Goal: Task Accomplishment & Management: Use online tool/utility

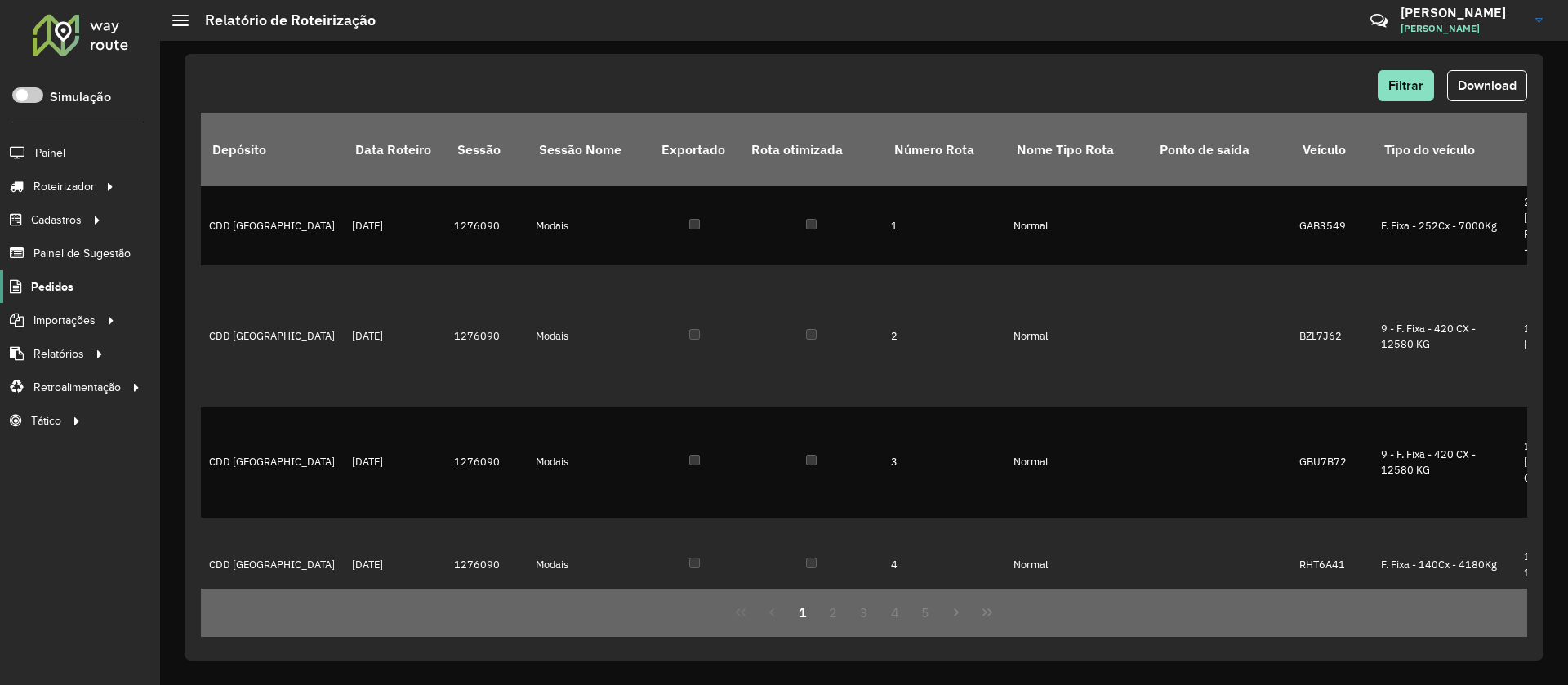
click at [61, 289] on span "Pedidos" at bounding box center [52, 287] width 42 height 18
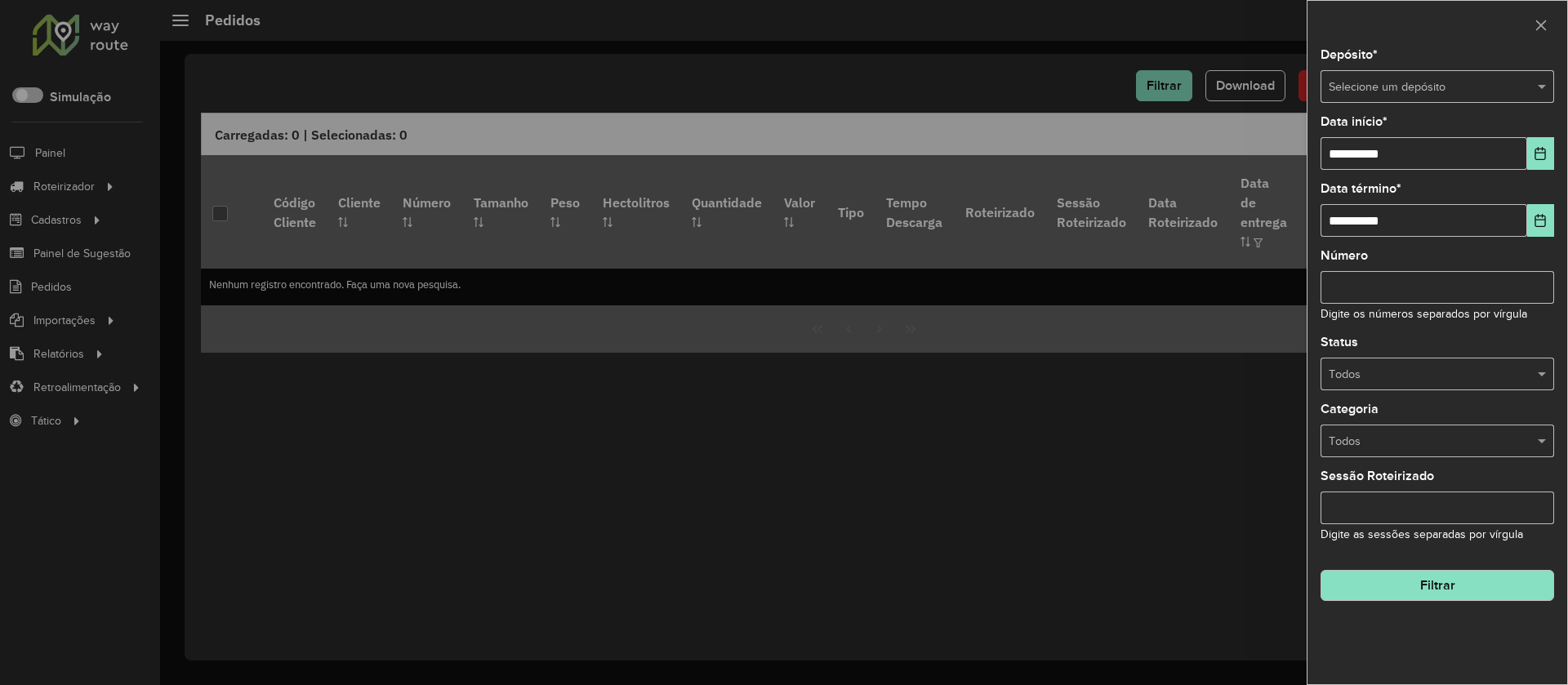
click at [1414, 88] on input "text" at bounding box center [1421, 87] width 184 height 18
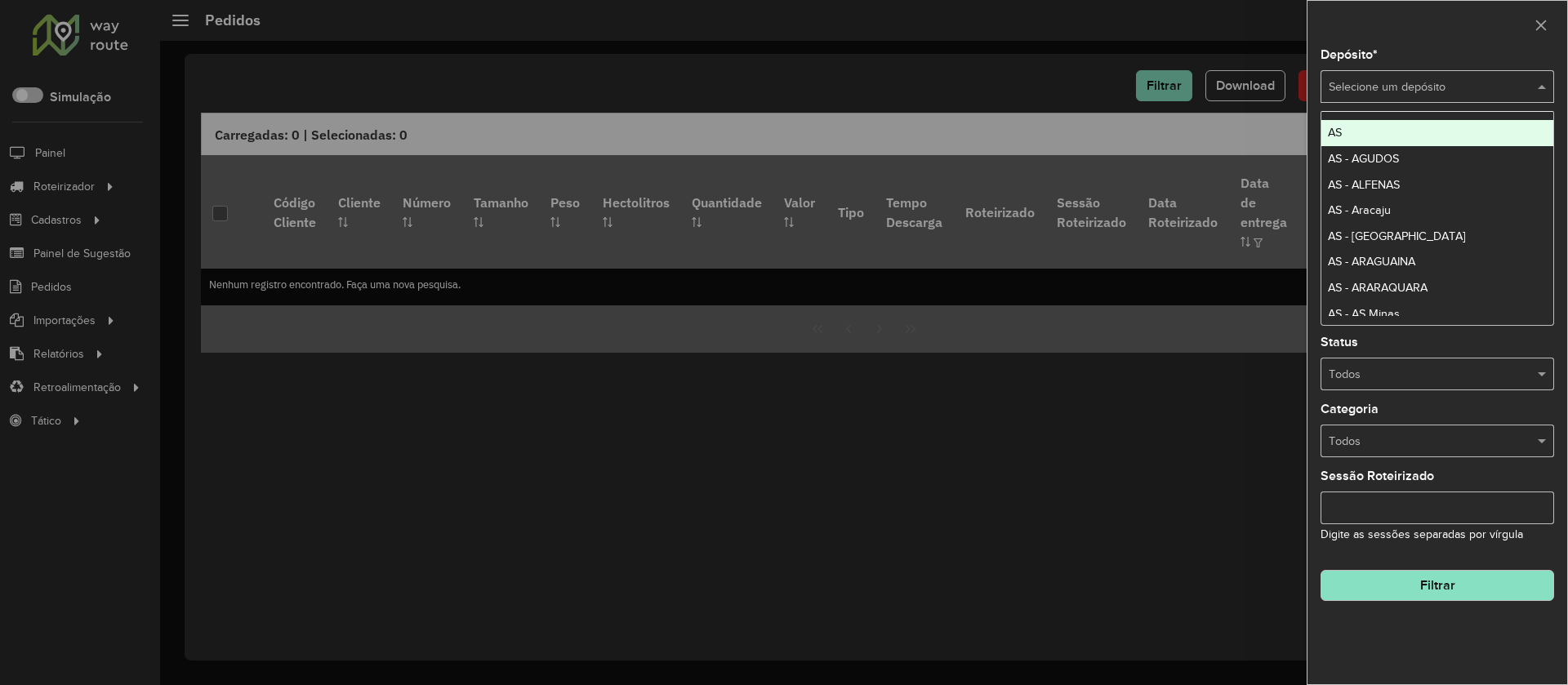
click at [1459, 46] on div at bounding box center [1437, 25] width 260 height 48
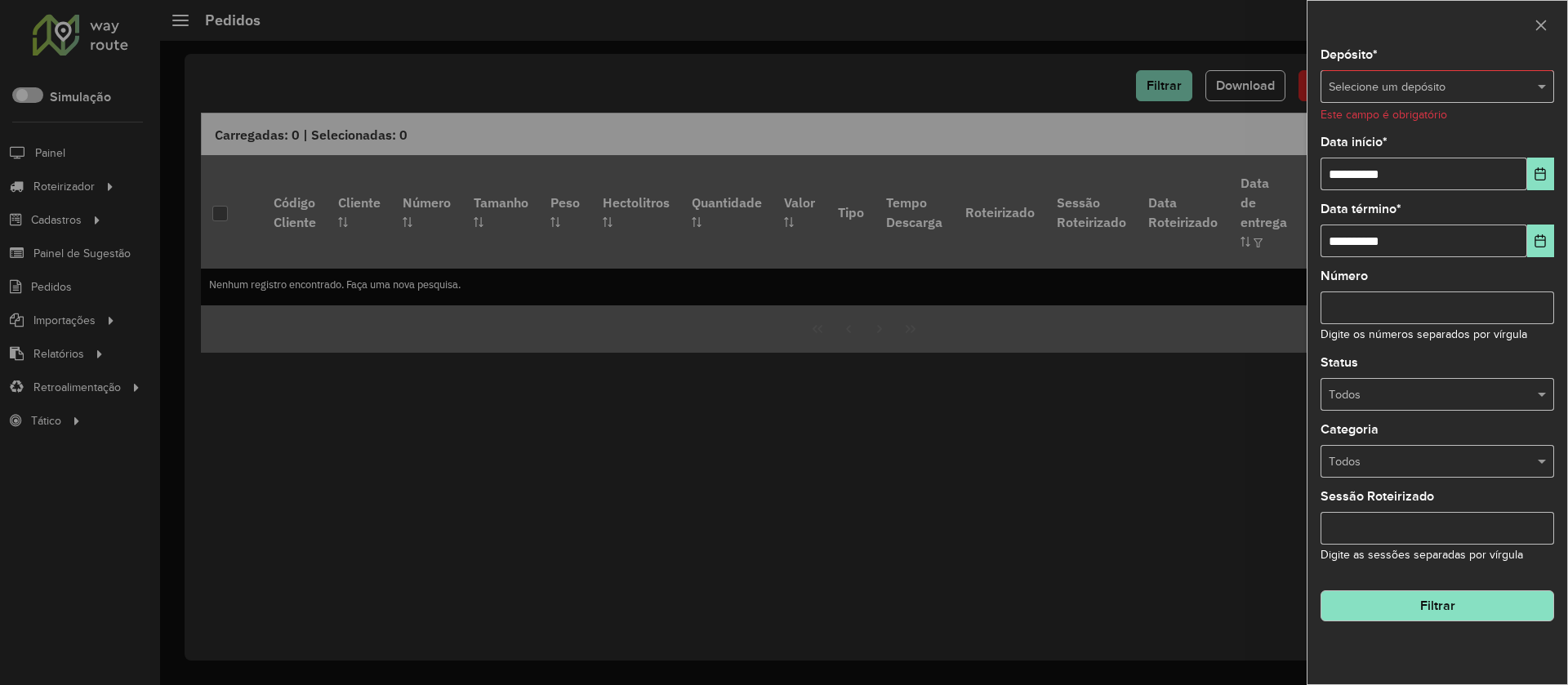
click at [1435, 90] on input "text" at bounding box center [1421, 87] width 184 height 18
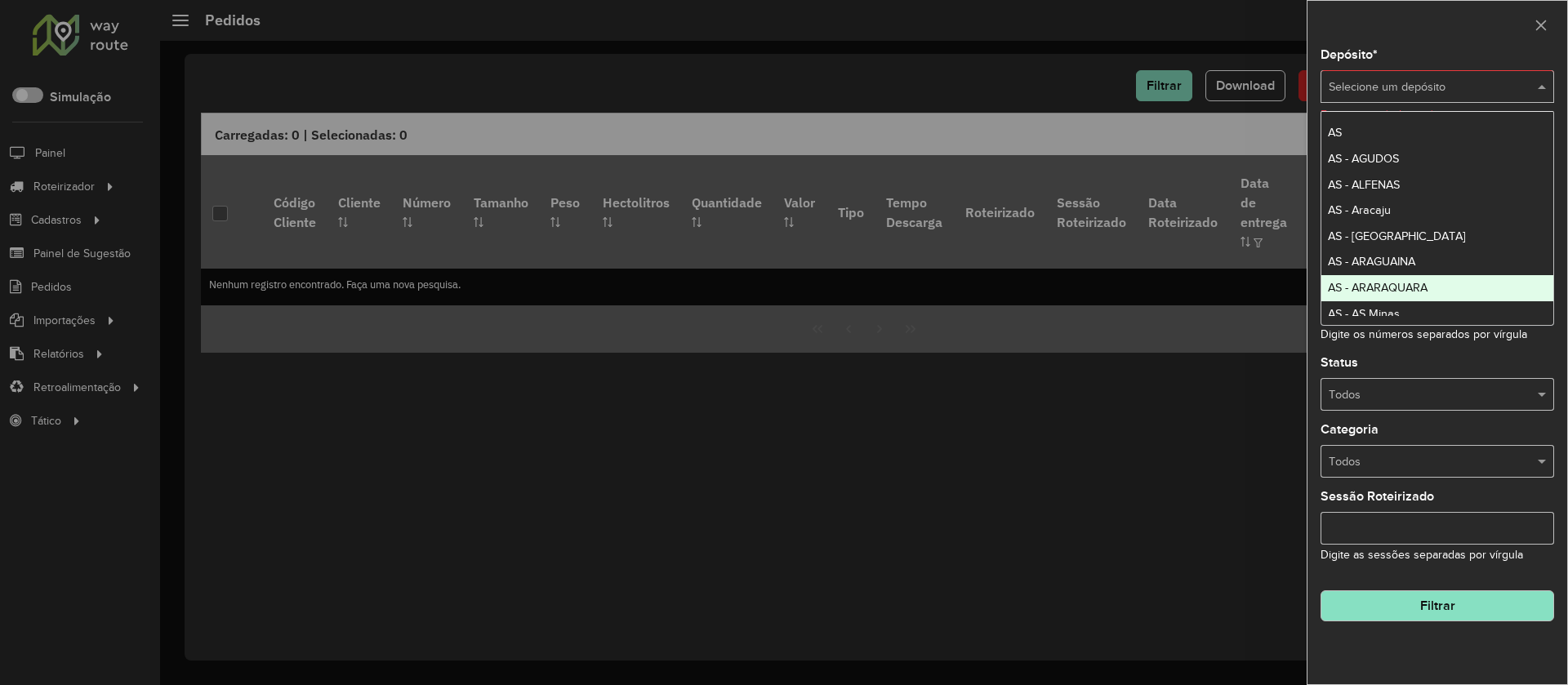
click at [1084, 419] on div at bounding box center [784, 342] width 1568 height 685
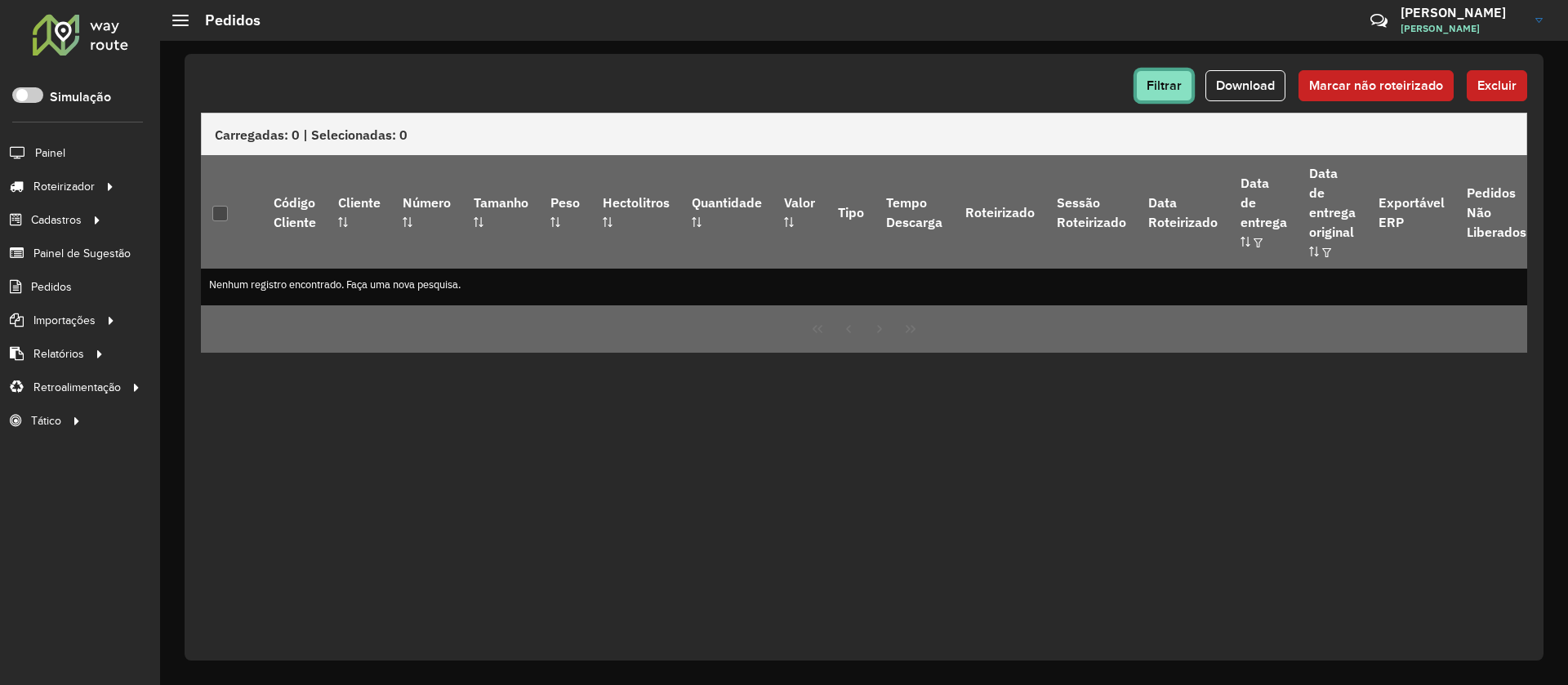
click at [1160, 93] on button "Filtrar" at bounding box center [1164, 85] width 56 height 31
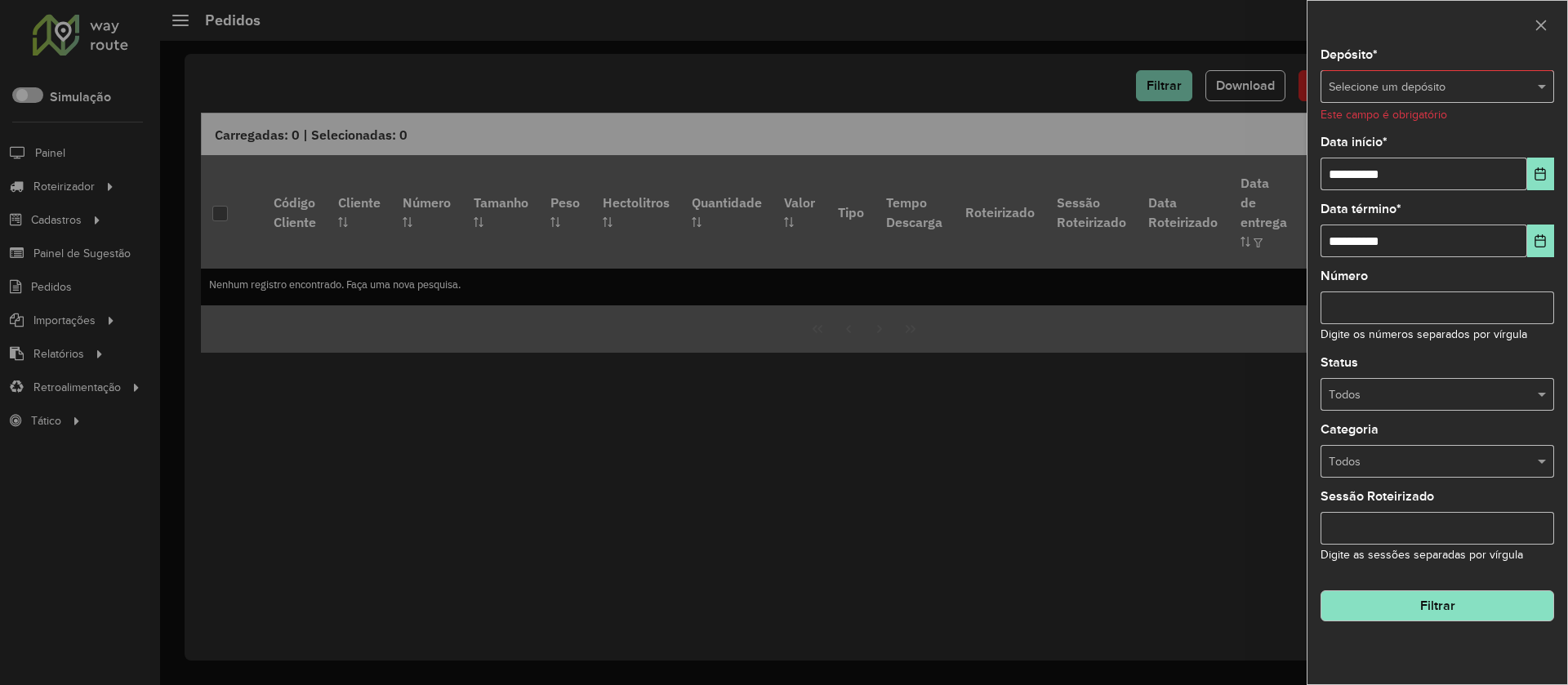
click at [75, 351] on div at bounding box center [784, 342] width 1568 height 685
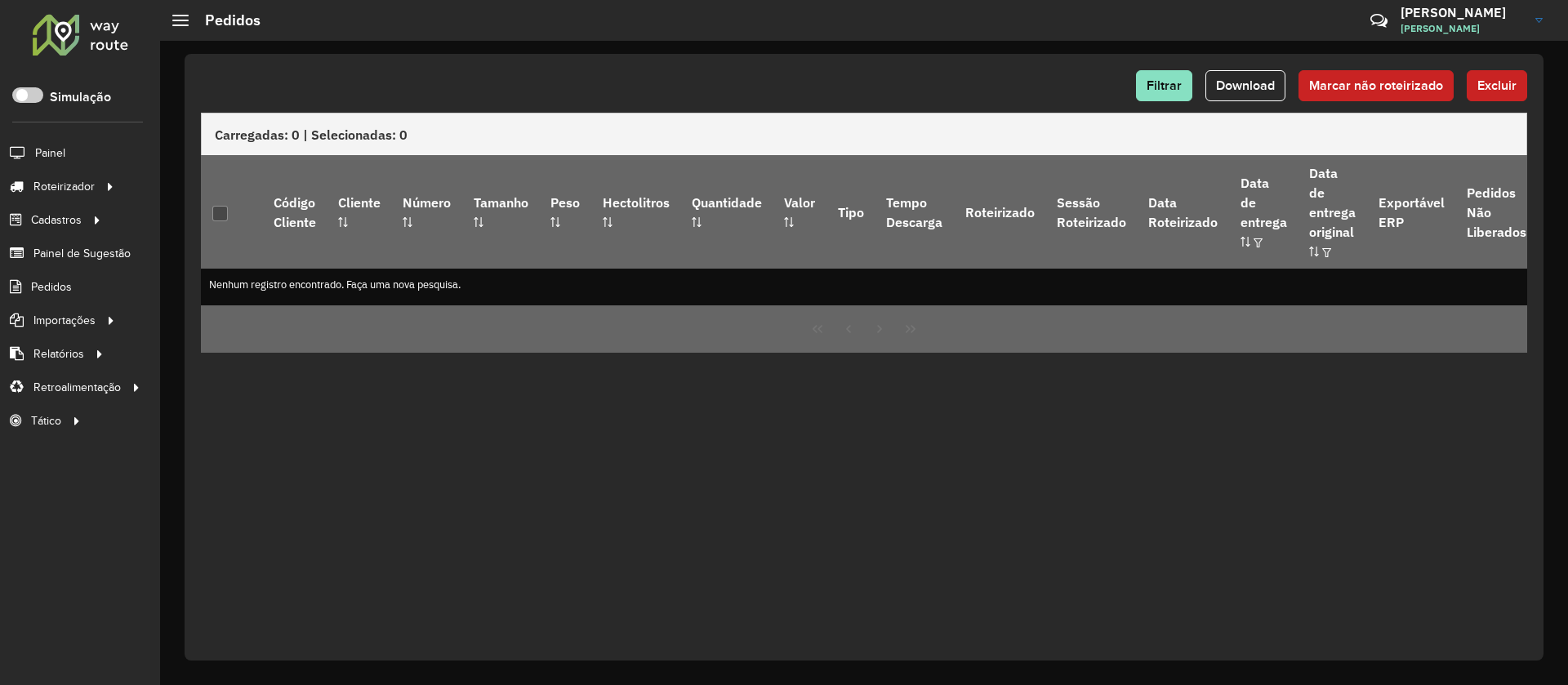
click at [75, 351] on span "Relatórios" at bounding box center [59, 354] width 51 height 18
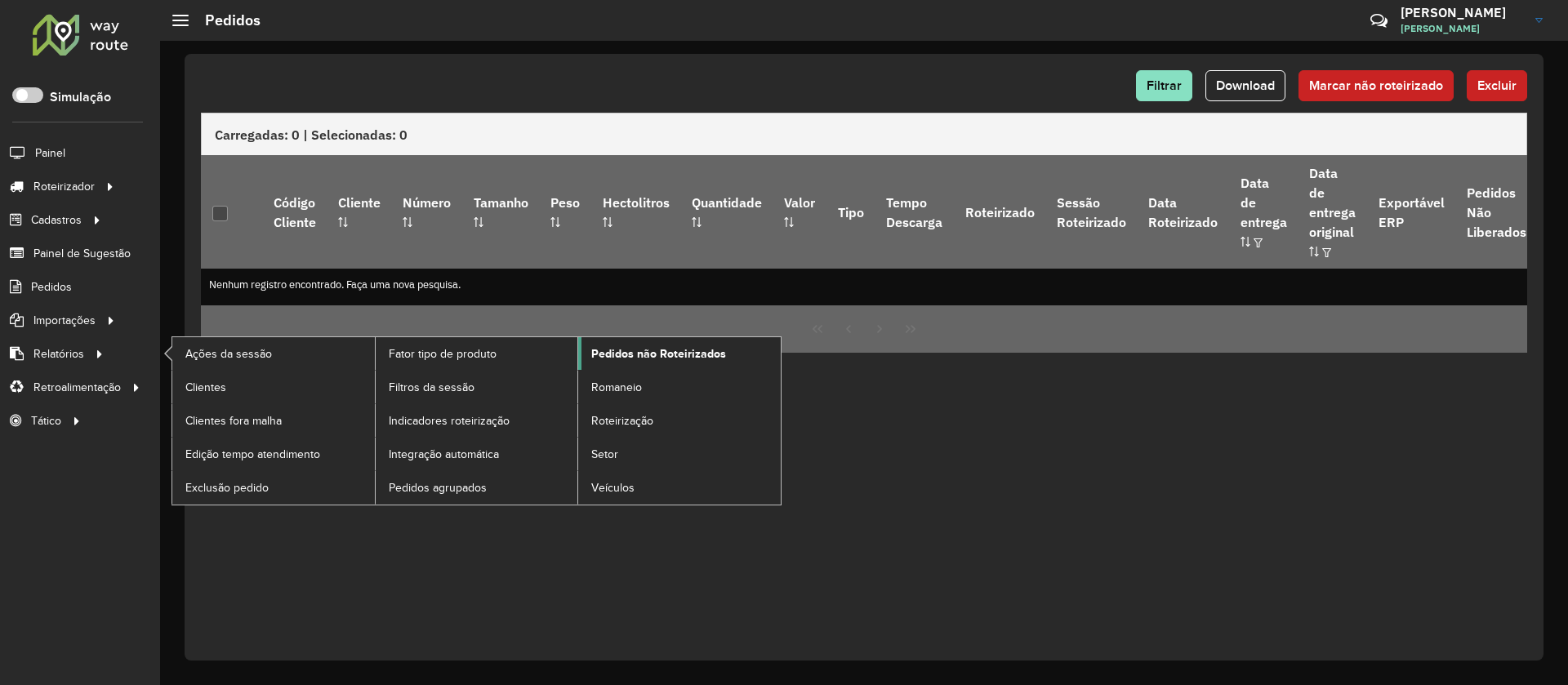
click at [622, 354] on span "Pedidos não Roteirizados" at bounding box center [659, 354] width 135 height 18
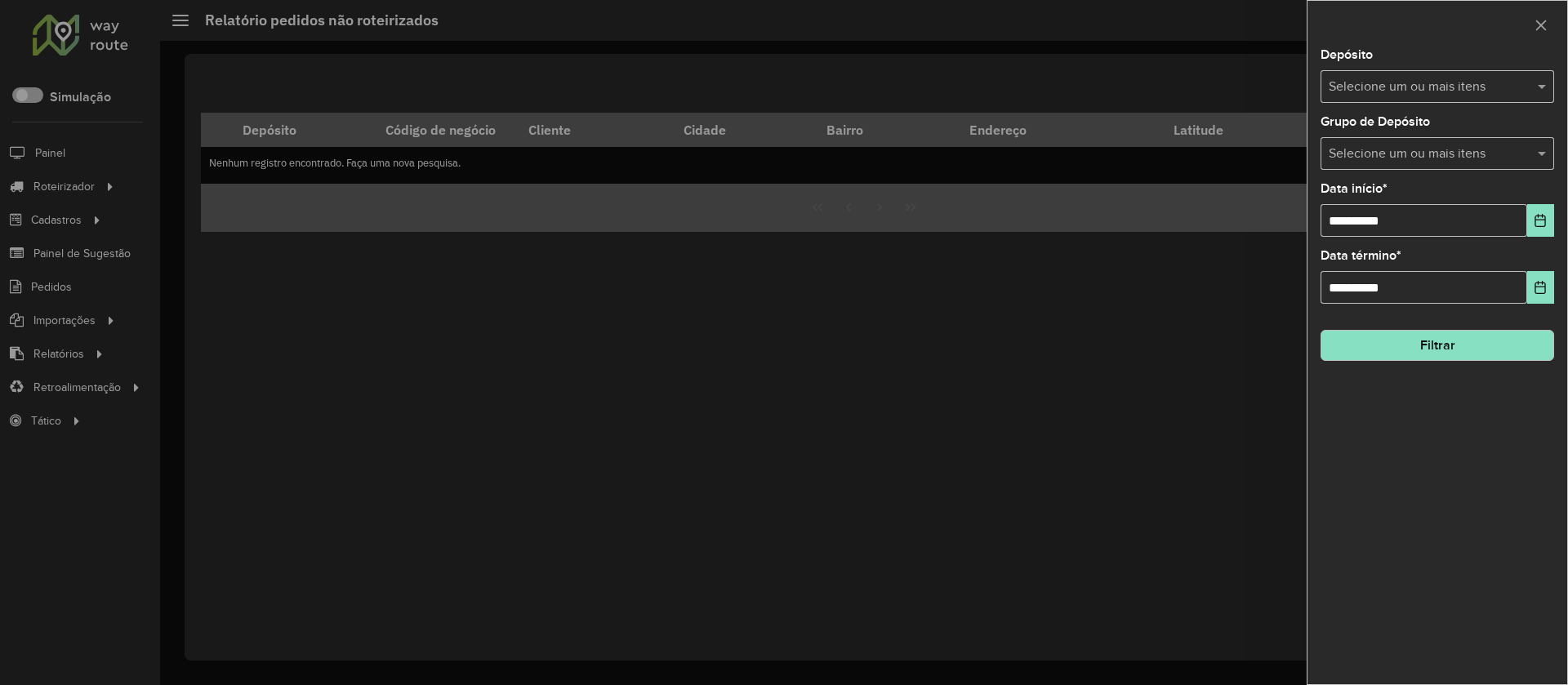
click at [1483, 155] on input "text" at bounding box center [1429, 154] width 209 height 19
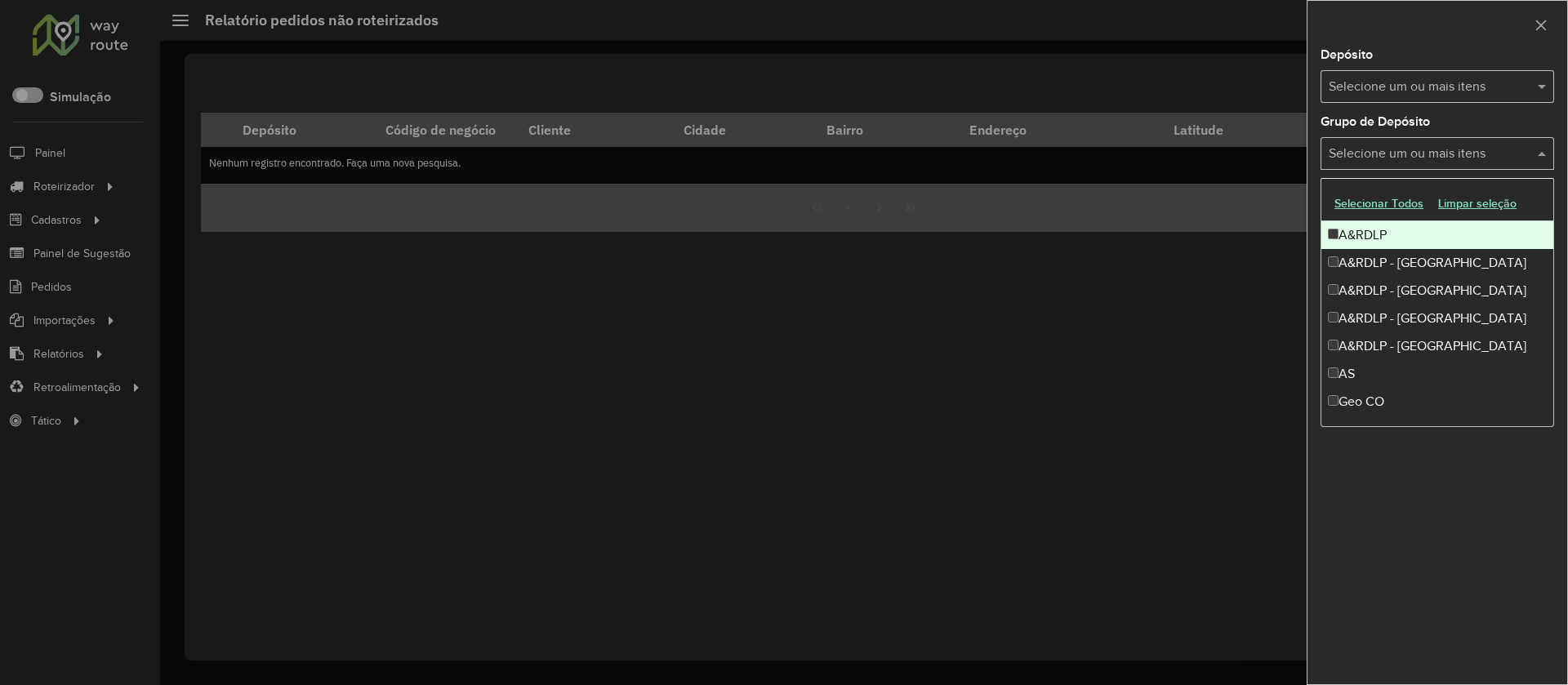
click at [1494, 125] on div "Grupo de Depósito Selecione um ou mais itens" at bounding box center [1437, 142] width 233 height 54
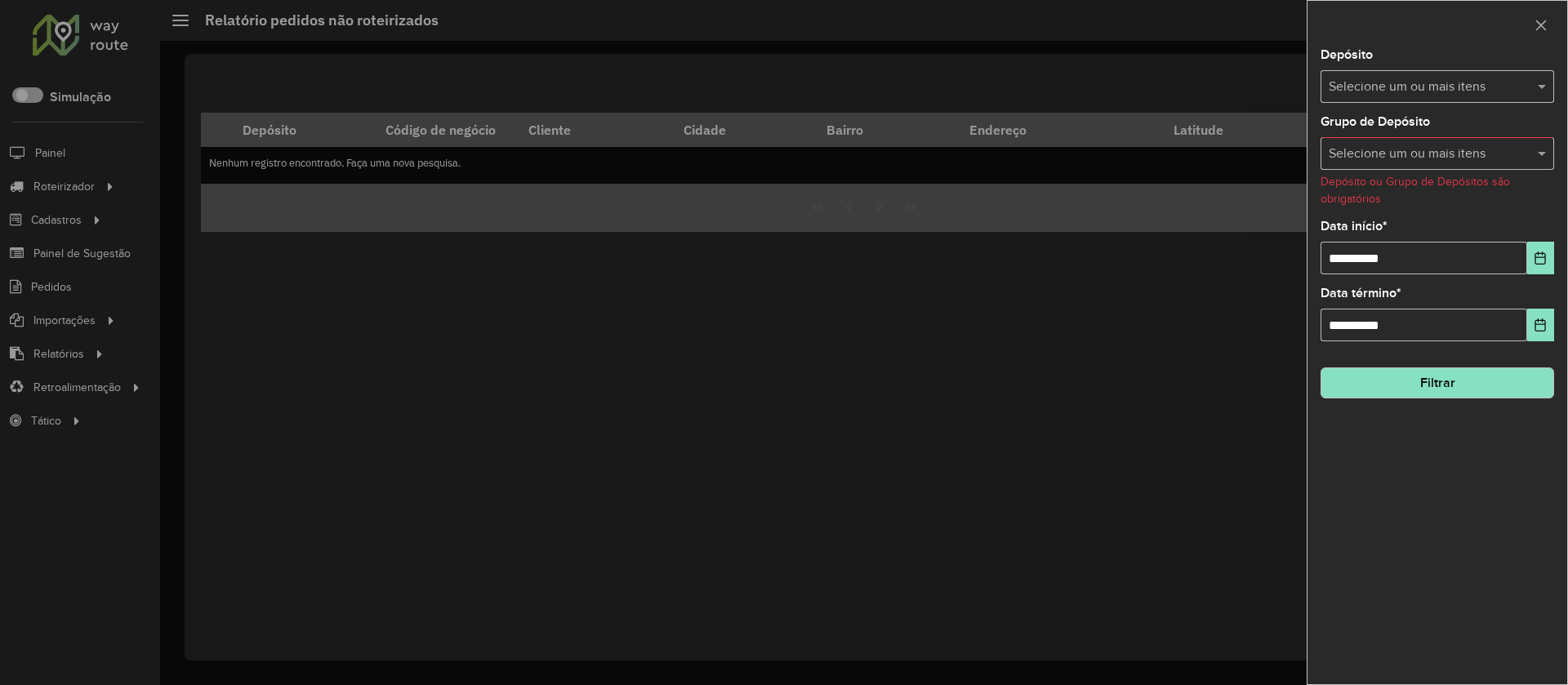
click at [1472, 86] on input "text" at bounding box center [1429, 87] width 209 height 19
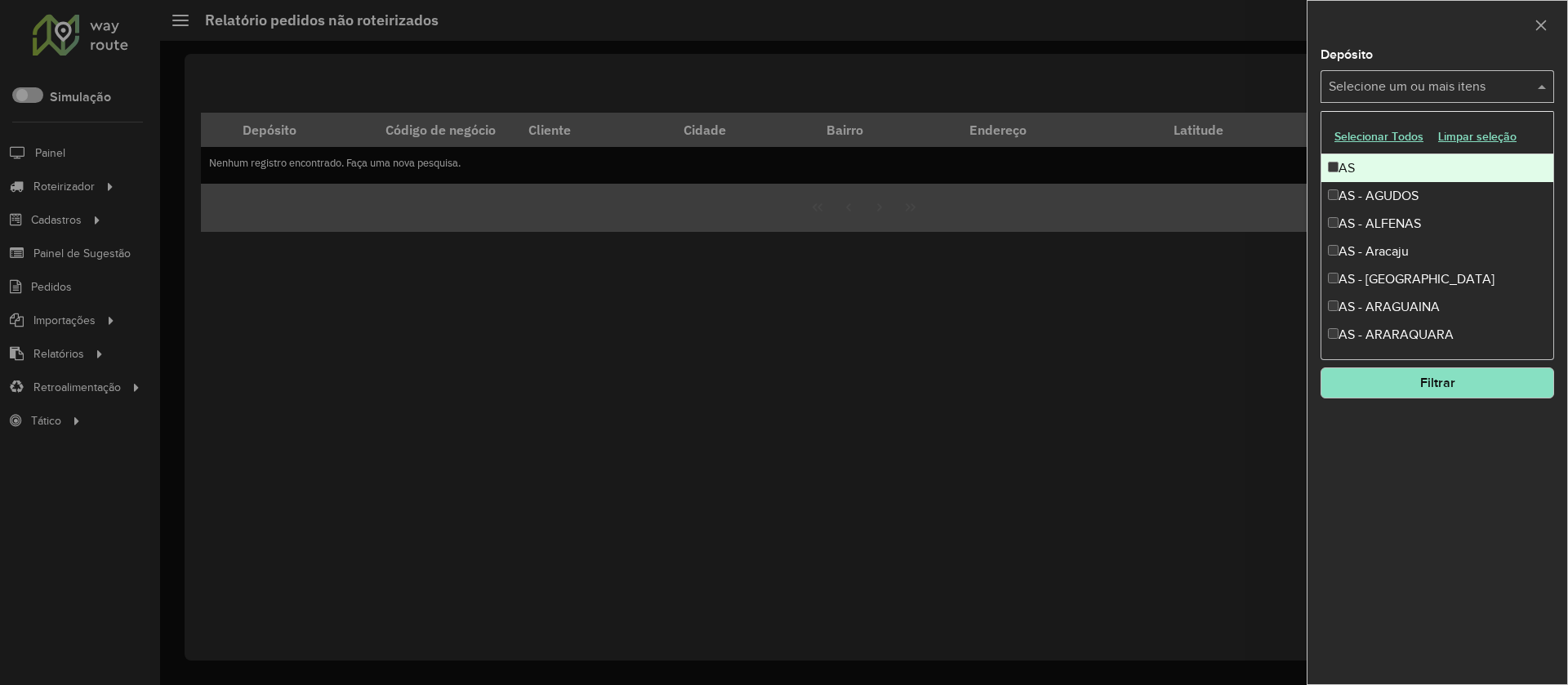
click at [1390, 132] on button "Selecionar Todos" at bounding box center [1379, 137] width 104 height 25
click at [1380, 162] on div "SAZ AR - TaDa Shipick" at bounding box center [1437, 168] width 232 height 28
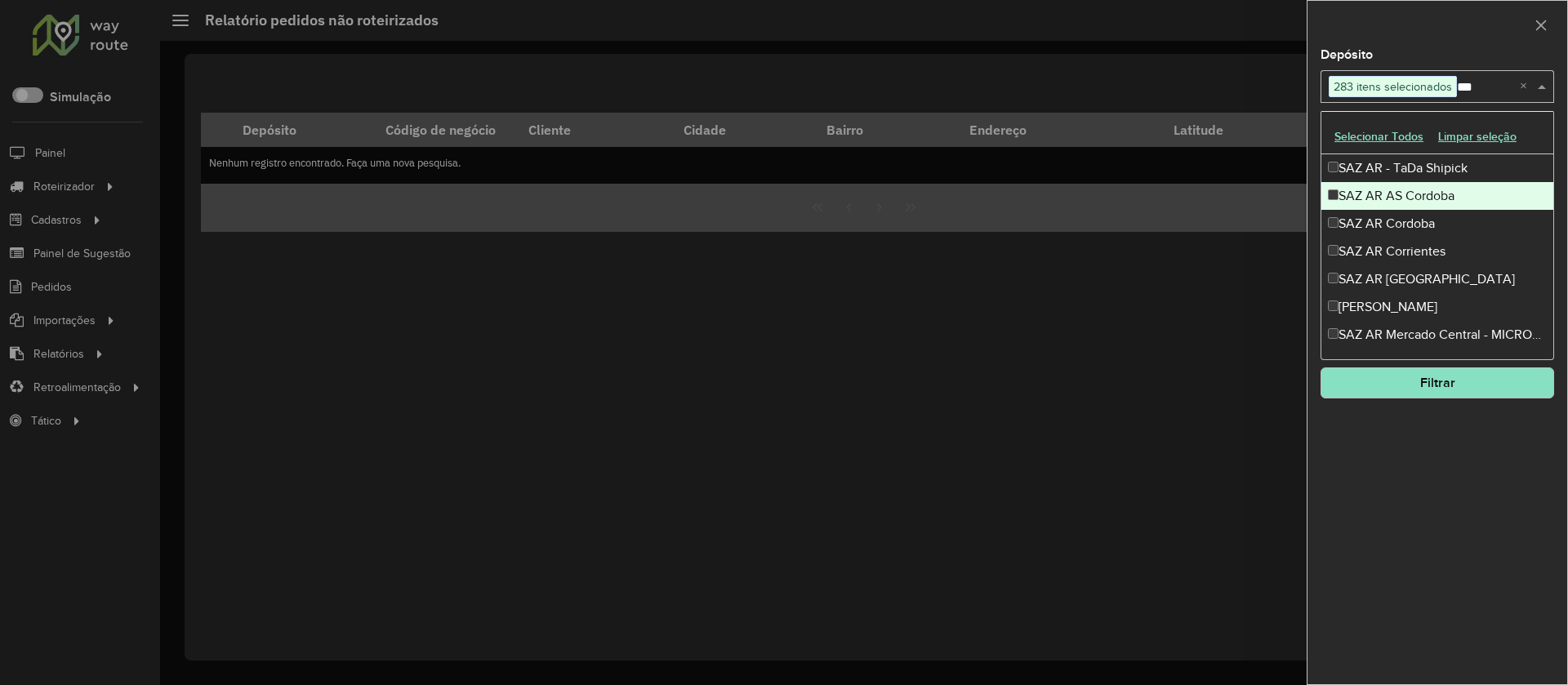
click at [1386, 189] on div "SAZ AR AS Cordoba" at bounding box center [1437, 196] width 232 height 28
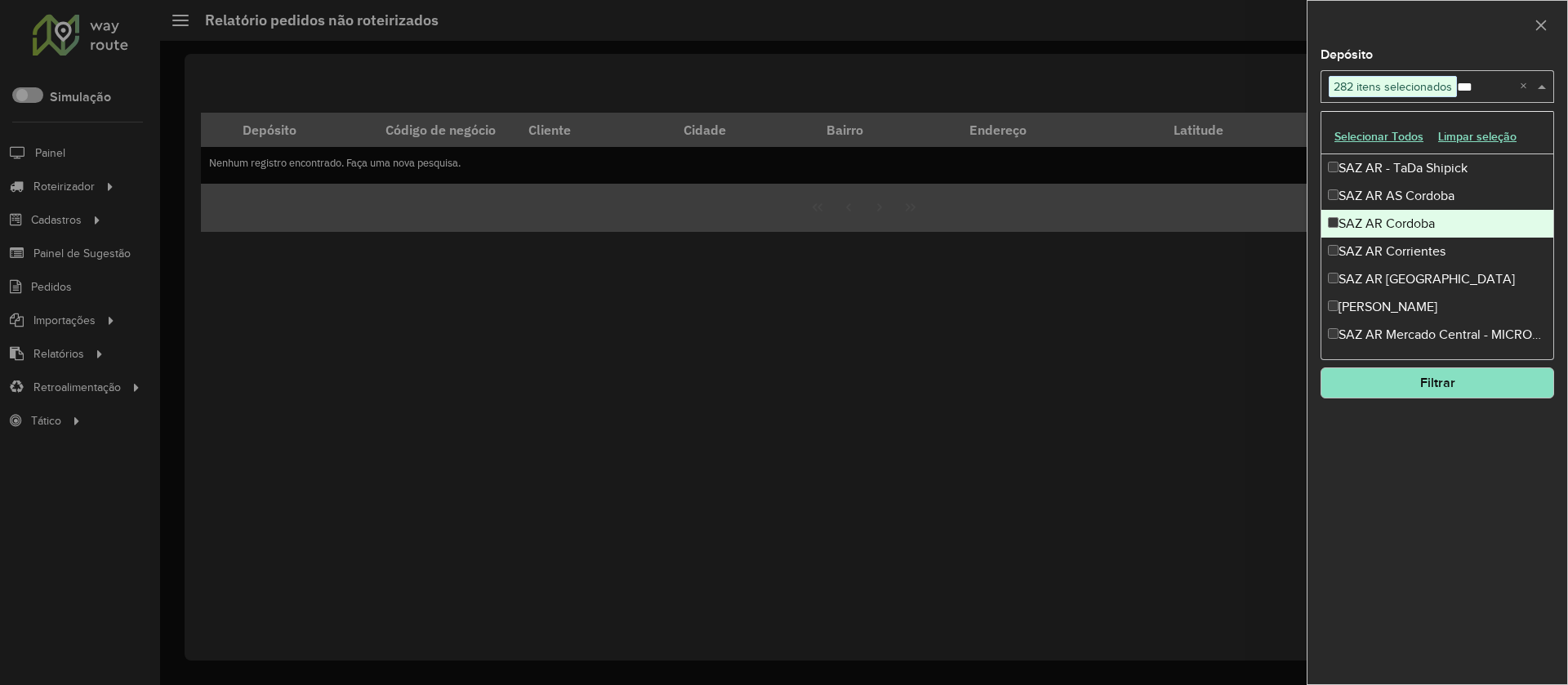
click at [1391, 223] on div "SAZ AR Cordoba" at bounding box center [1437, 224] width 232 height 28
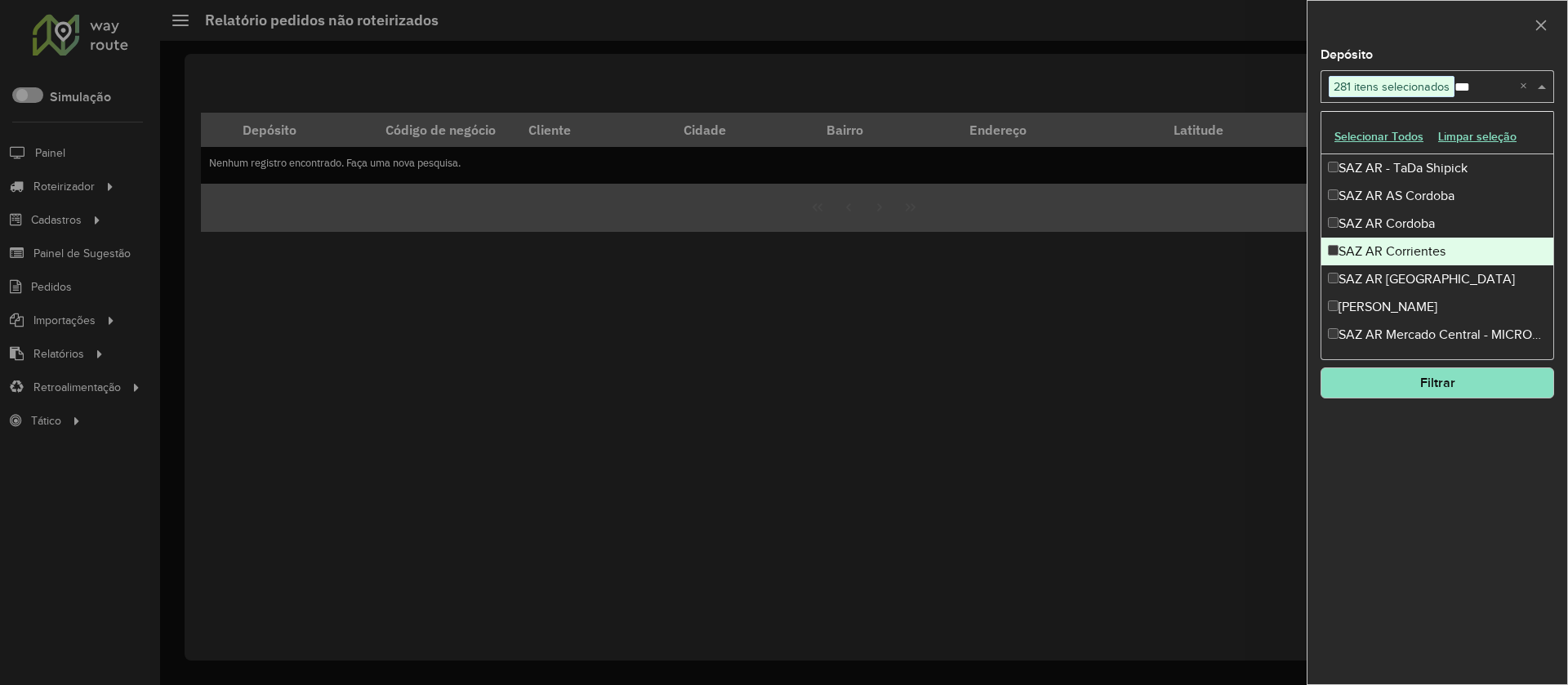
click at [1393, 249] on div "SAZ AR Corrientes" at bounding box center [1437, 252] width 232 height 28
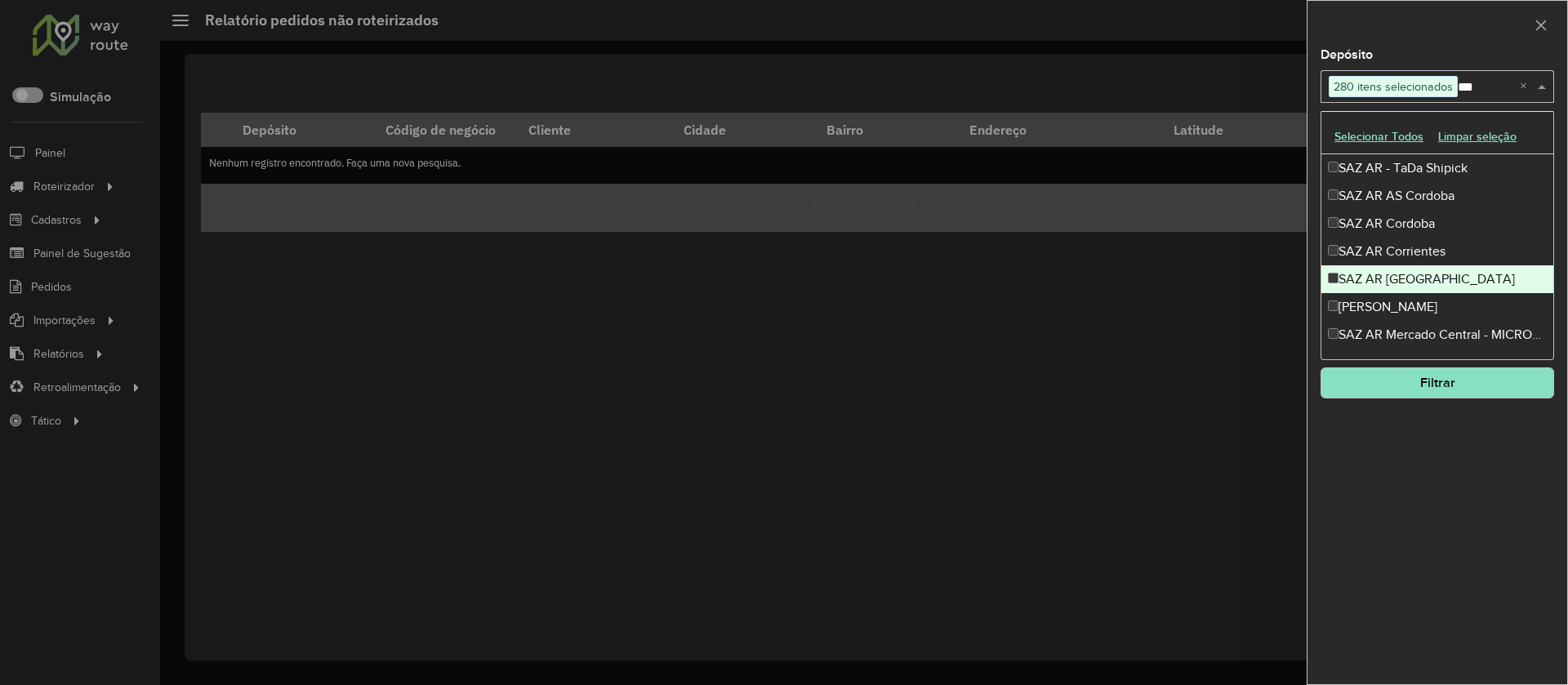
click at [1397, 274] on div "SAZ AR [GEOGRAPHIC_DATA]" at bounding box center [1437, 280] width 232 height 28
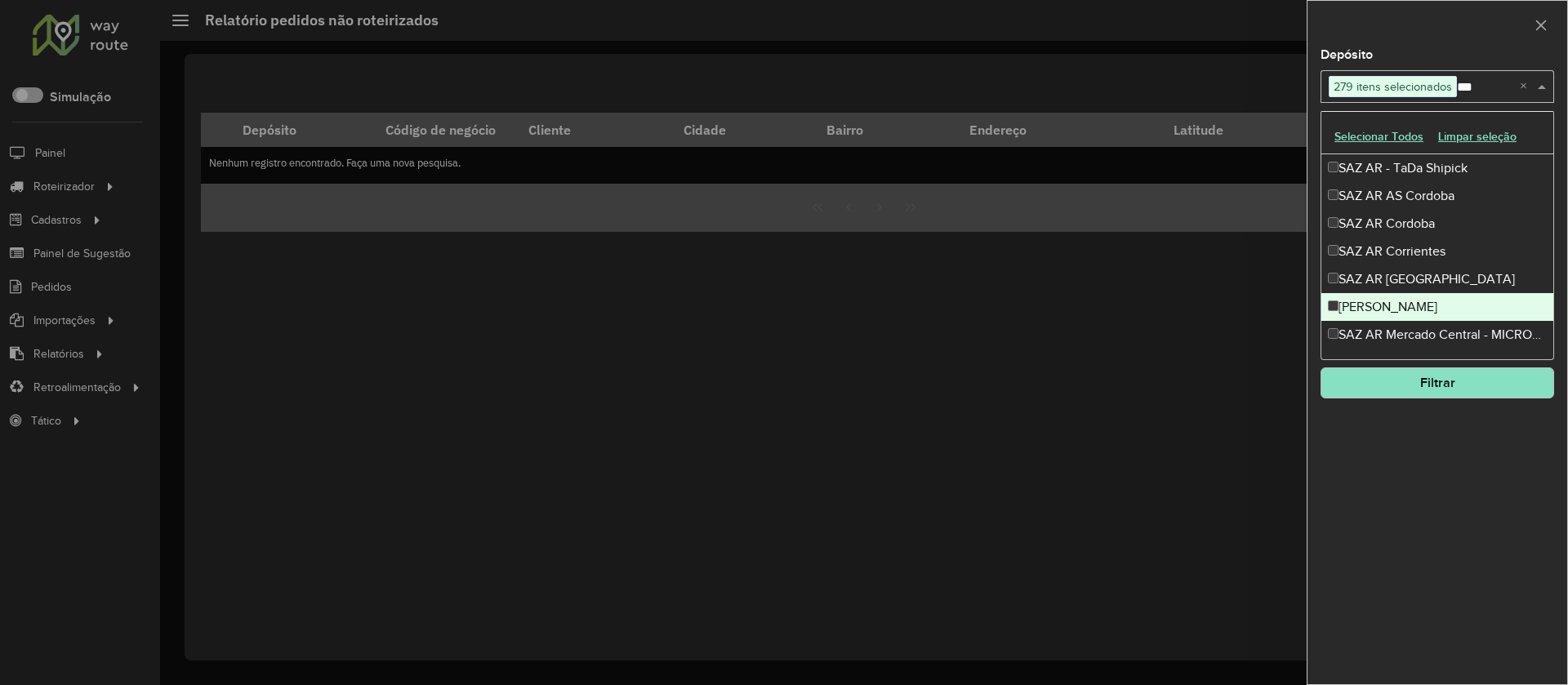
click at [1398, 298] on div "[PERSON_NAME]" at bounding box center [1437, 307] width 232 height 28
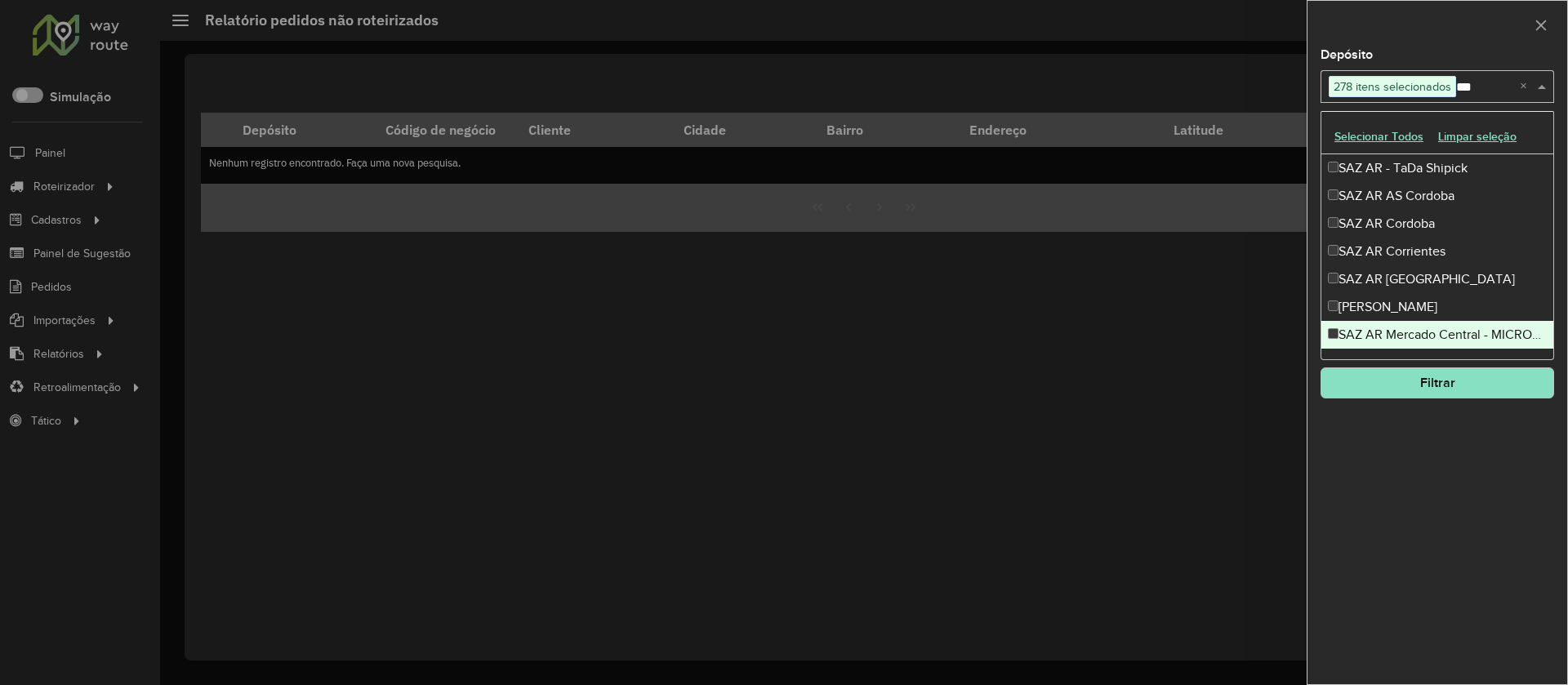
click at [1398, 328] on div "SAZ AR Mercado Central - MICROCENTRO" at bounding box center [1437, 335] width 232 height 28
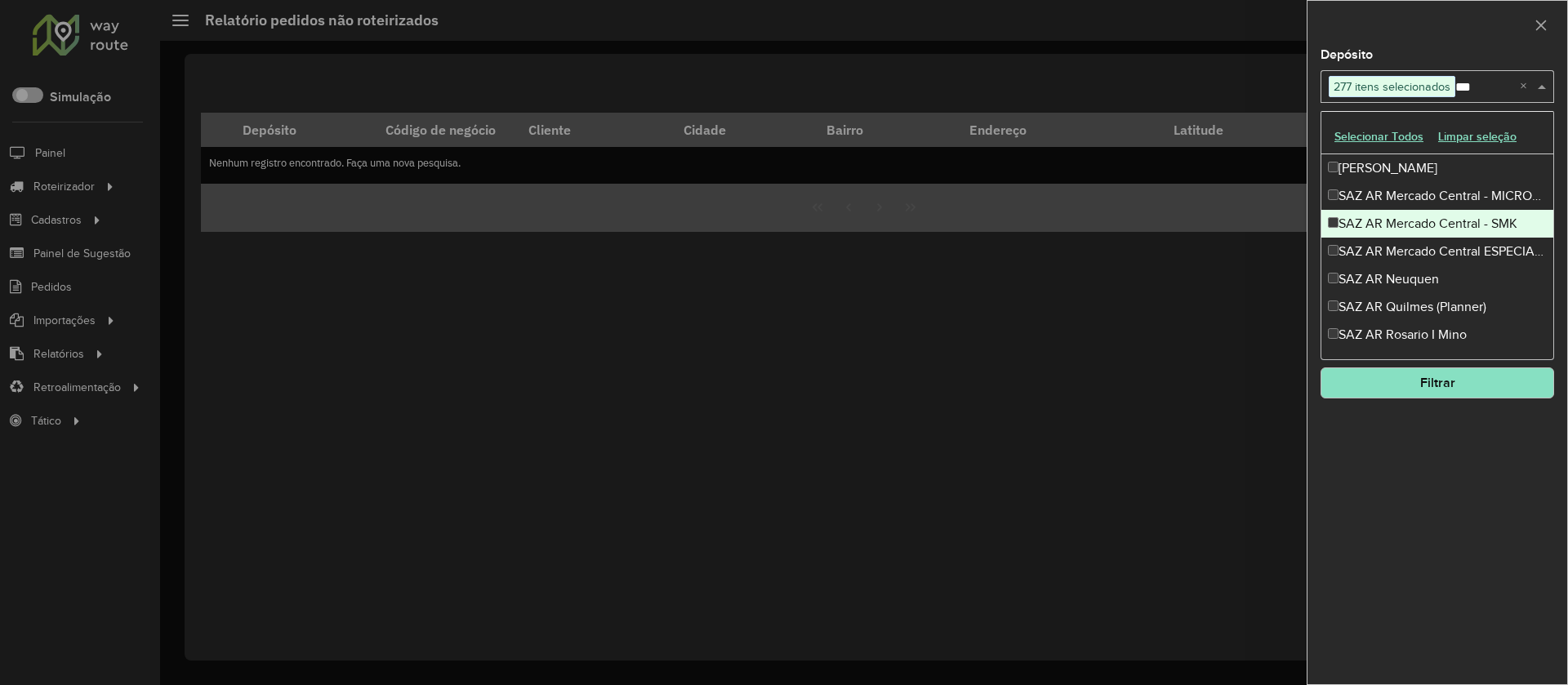
click at [1393, 232] on div "SAZ AR Mercado Central - SMK" at bounding box center [1437, 224] width 232 height 28
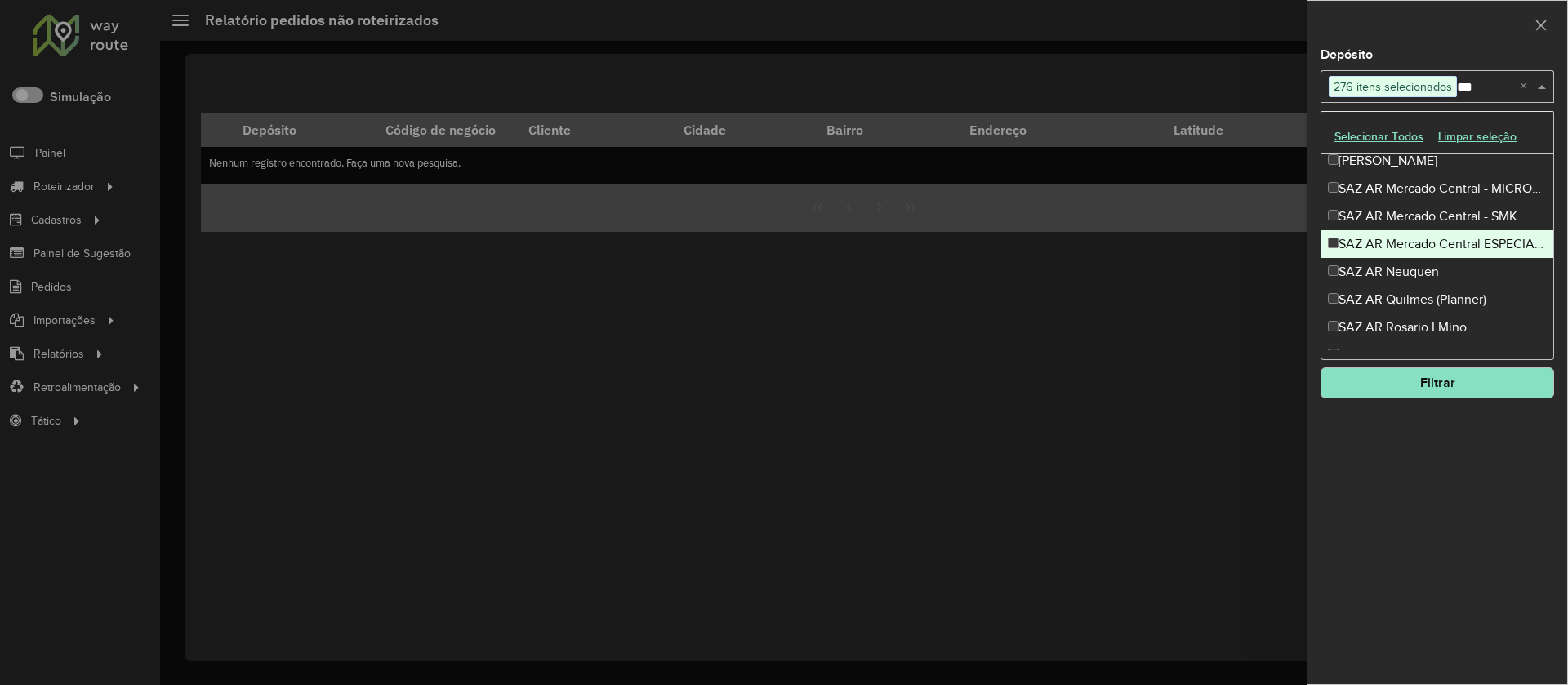
click at [1396, 244] on div "SAZ AR Mercado Central ESPECIALES" at bounding box center [1437, 245] width 232 height 28
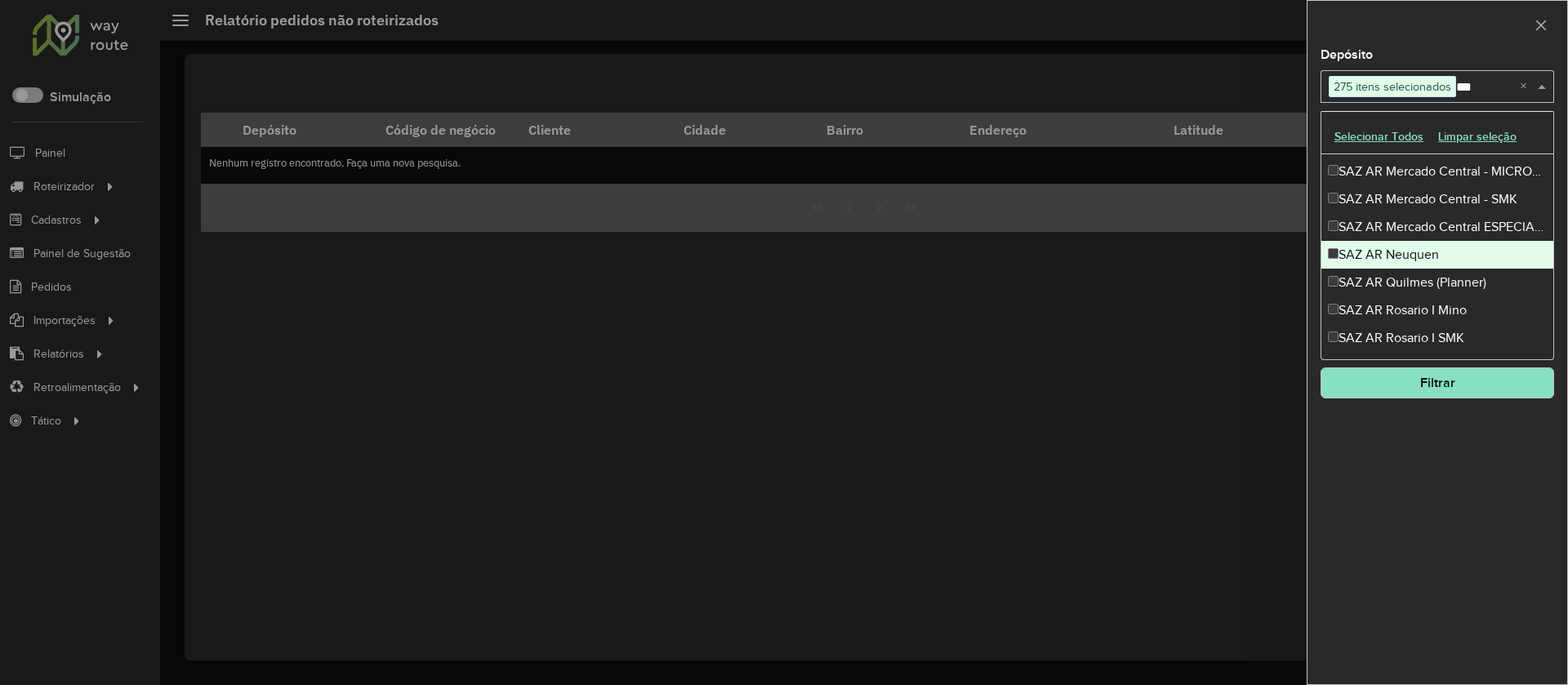
click at [1398, 260] on div "SAZ AR Neuquen" at bounding box center [1437, 255] width 232 height 28
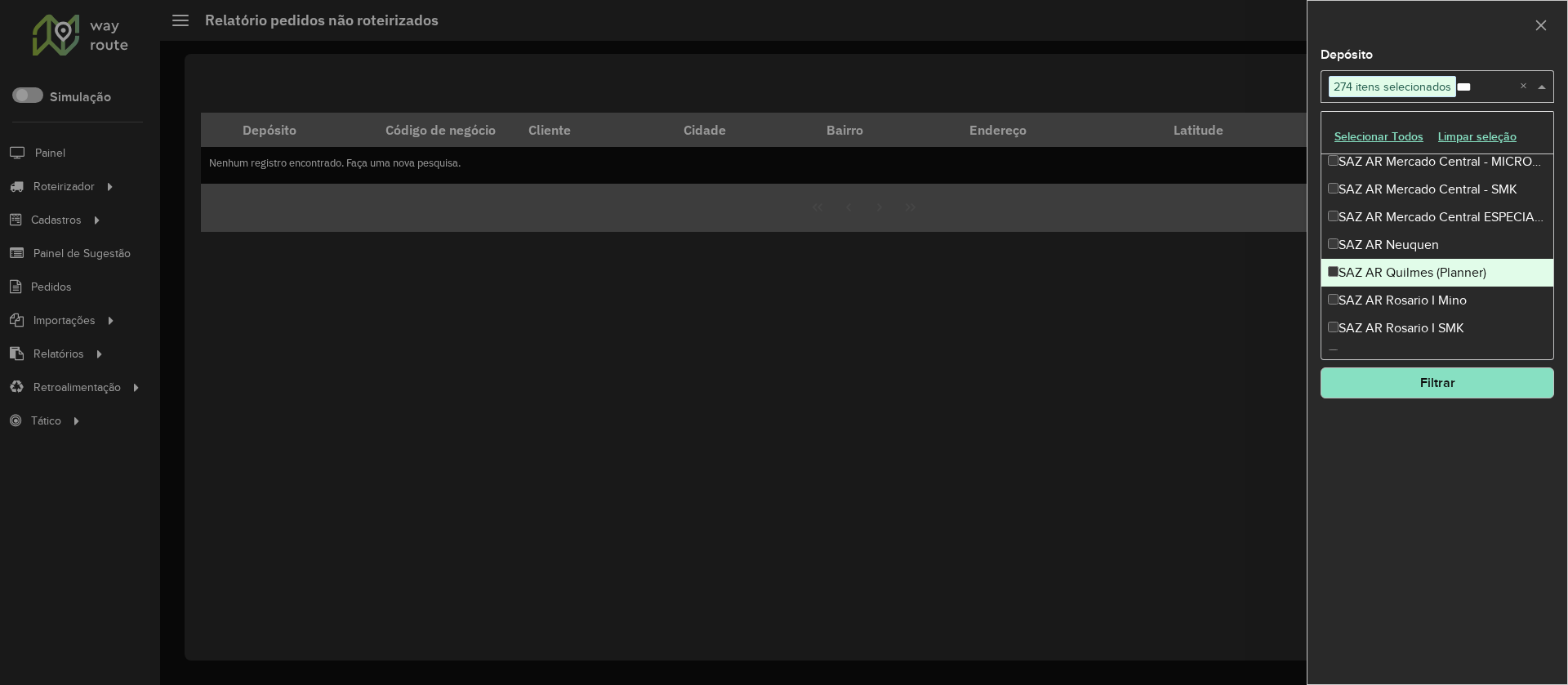
click at [1393, 270] on div "SAZ AR Quilmes (Planner)" at bounding box center [1437, 273] width 232 height 28
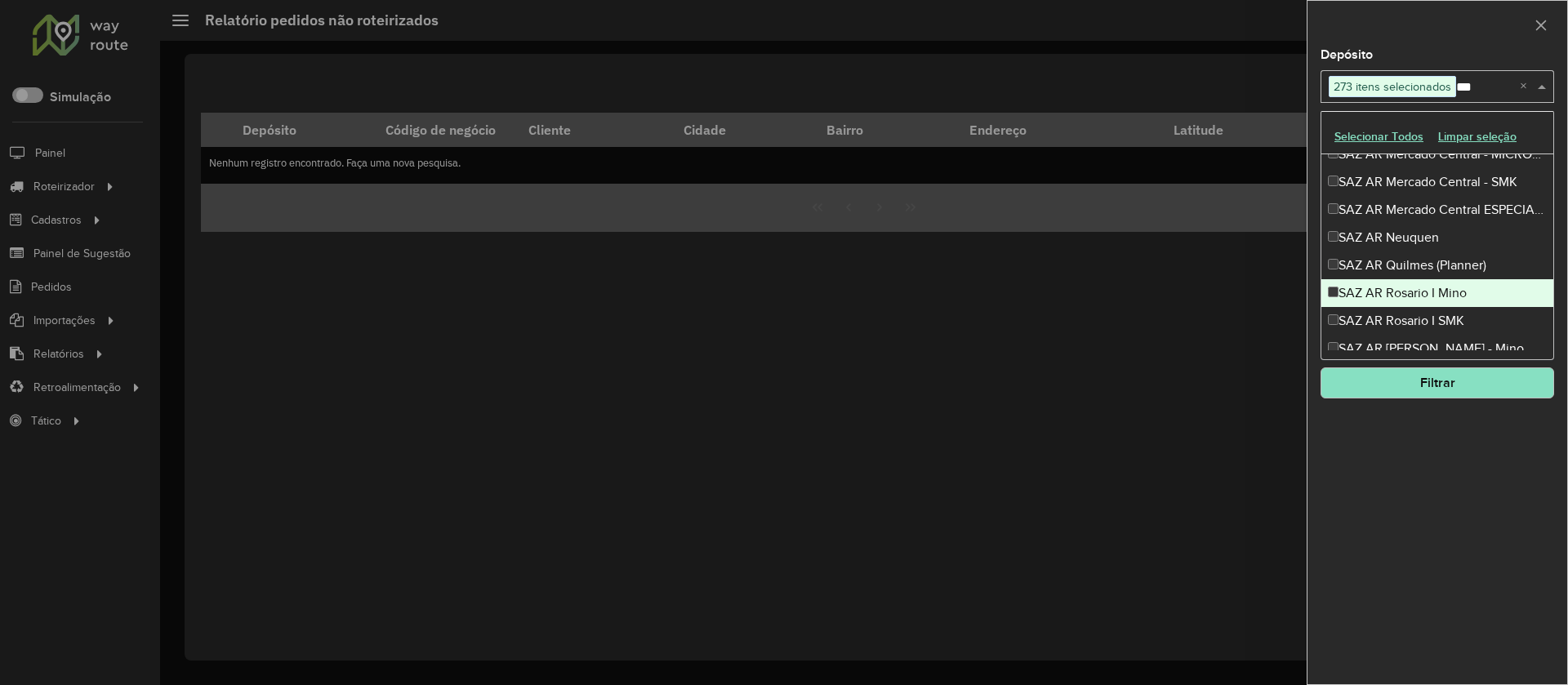
click at [1398, 293] on div "SAZ AR Rosario I Mino" at bounding box center [1437, 293] width 232 height 28
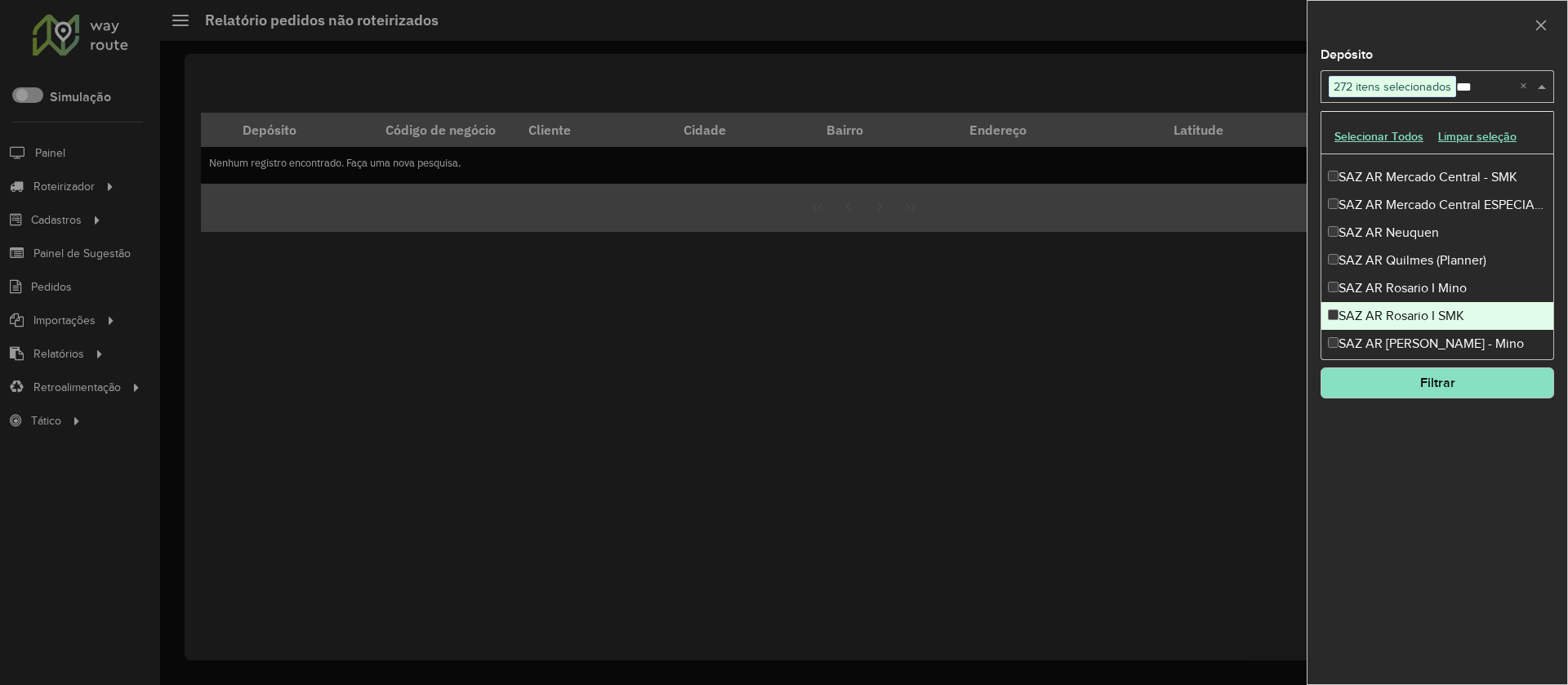
scroll to position [190, 0]
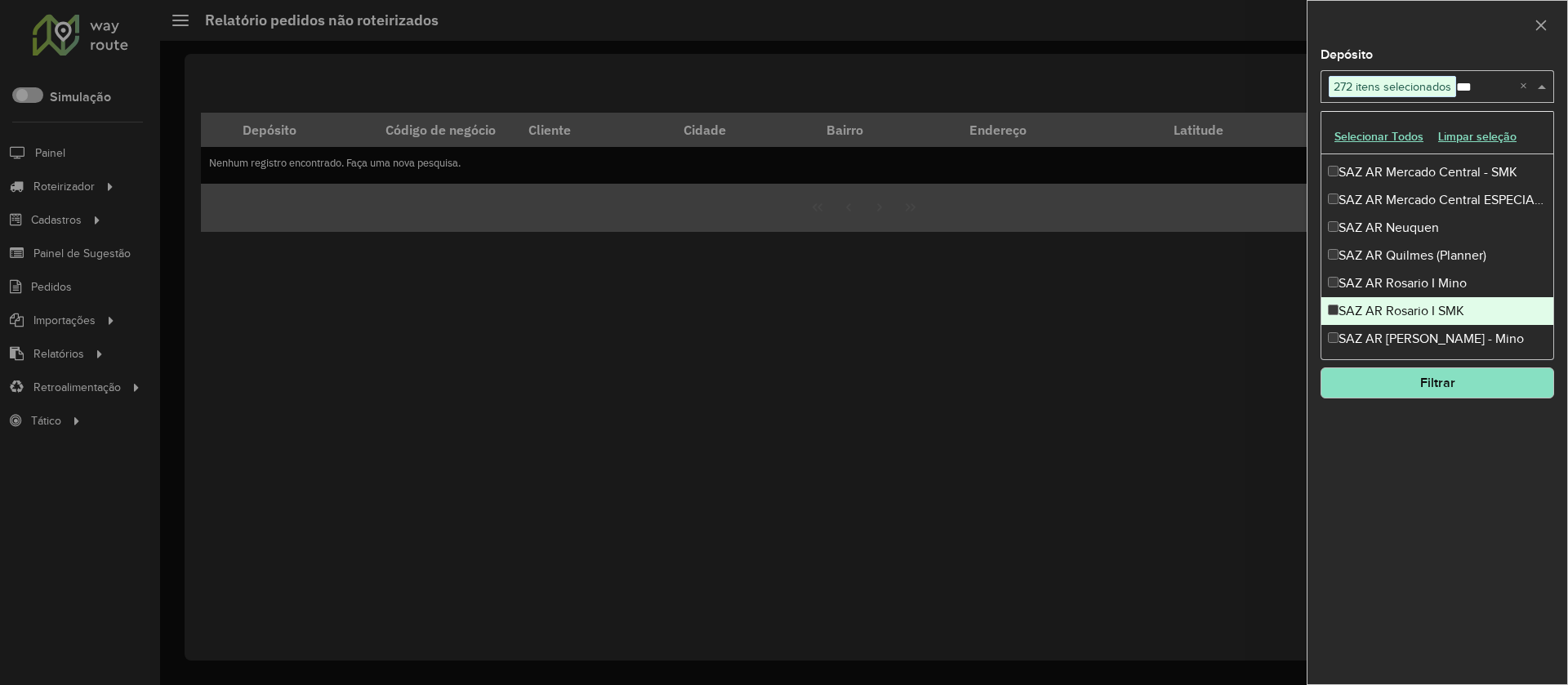
click at [1402, 301] on div "SAZ AR Rosario I SMK" at bounding box center [1437, 311] width 232 height 28
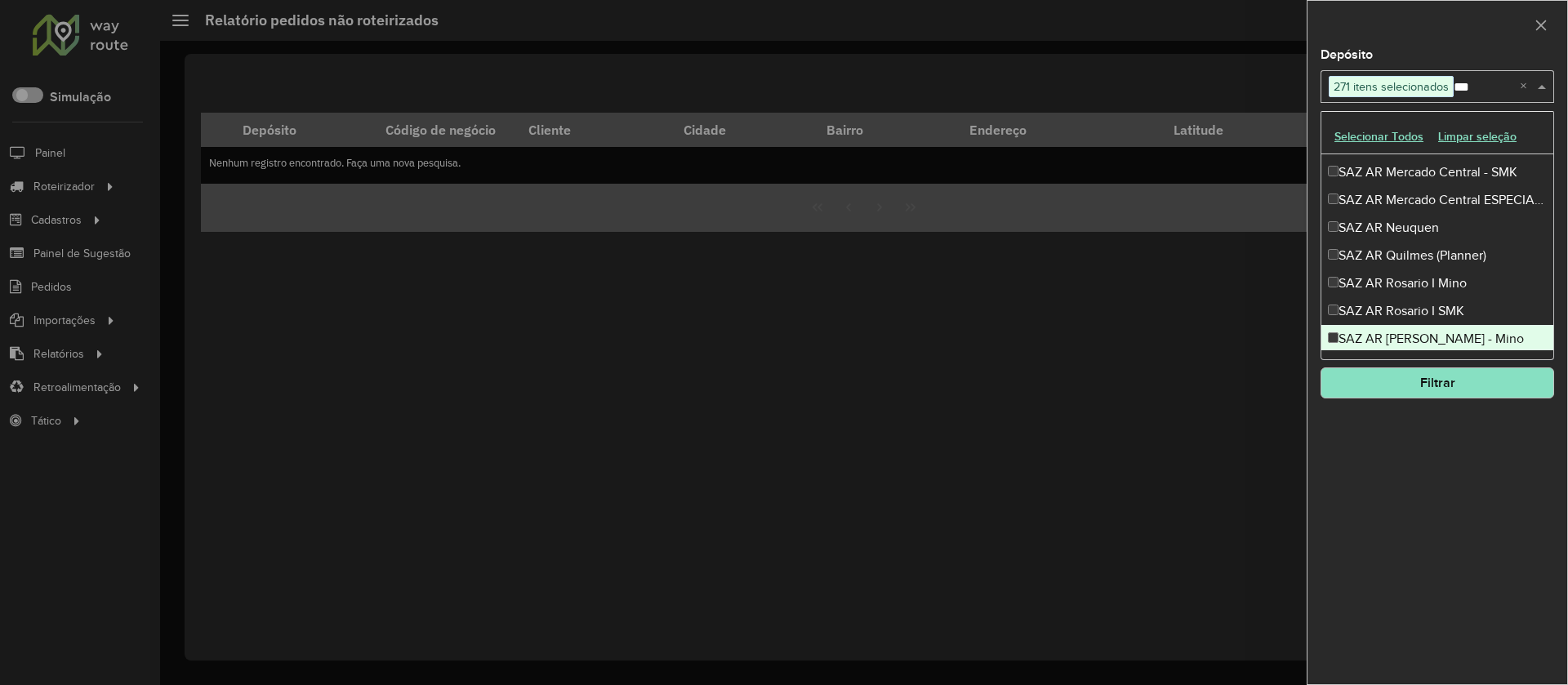
drag, startPoint x: 1393, startPoint y: 332, endPoint x: 1403, endPoint y: 325, distance: 12.2
click at [1394, 332] on div "SAZ AR [PERSON_NAME] - Mino" at bounding box center [1437, 339] width 232 height 28
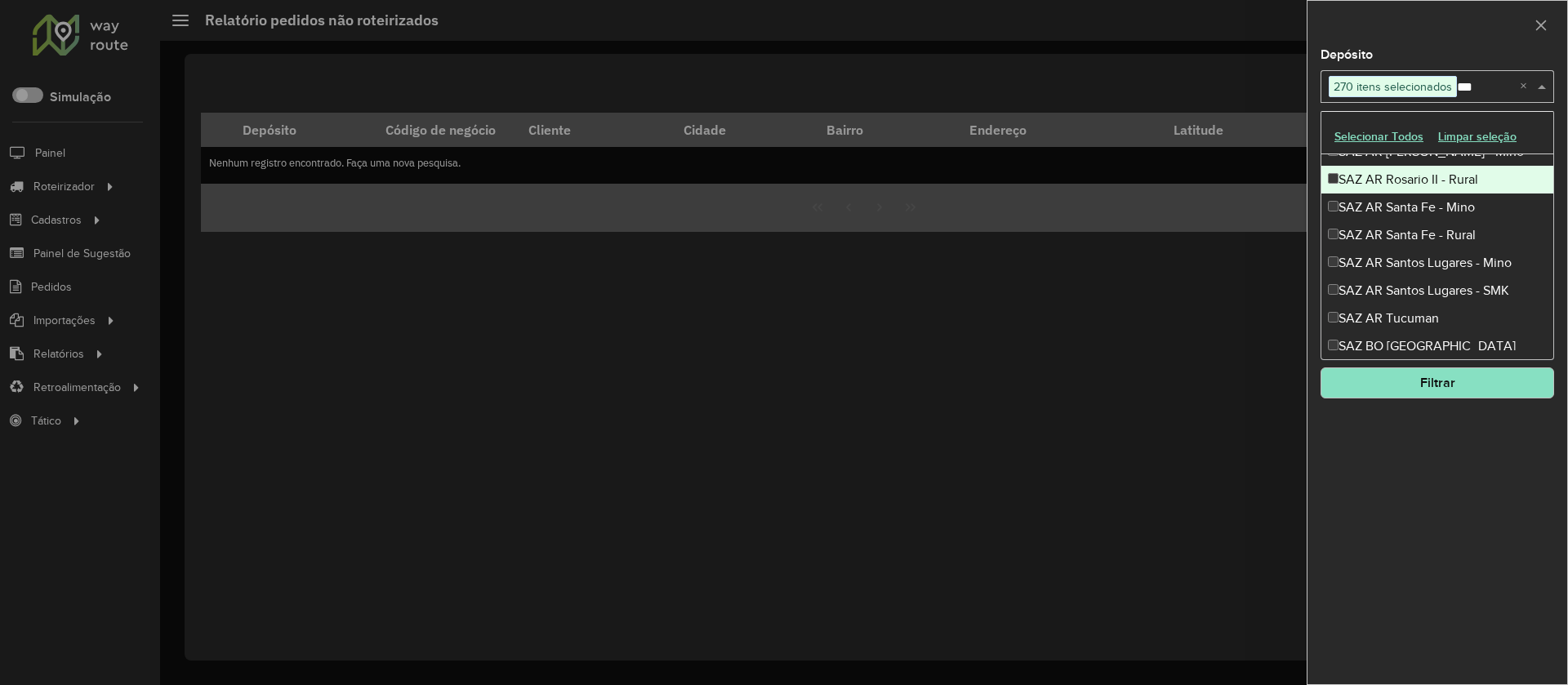
scroll to position [379, 0]
click at [1389, 176] on div "SAZ AR Rosario II - Rural" at bounding box center [1437, 178] width 232 height 28
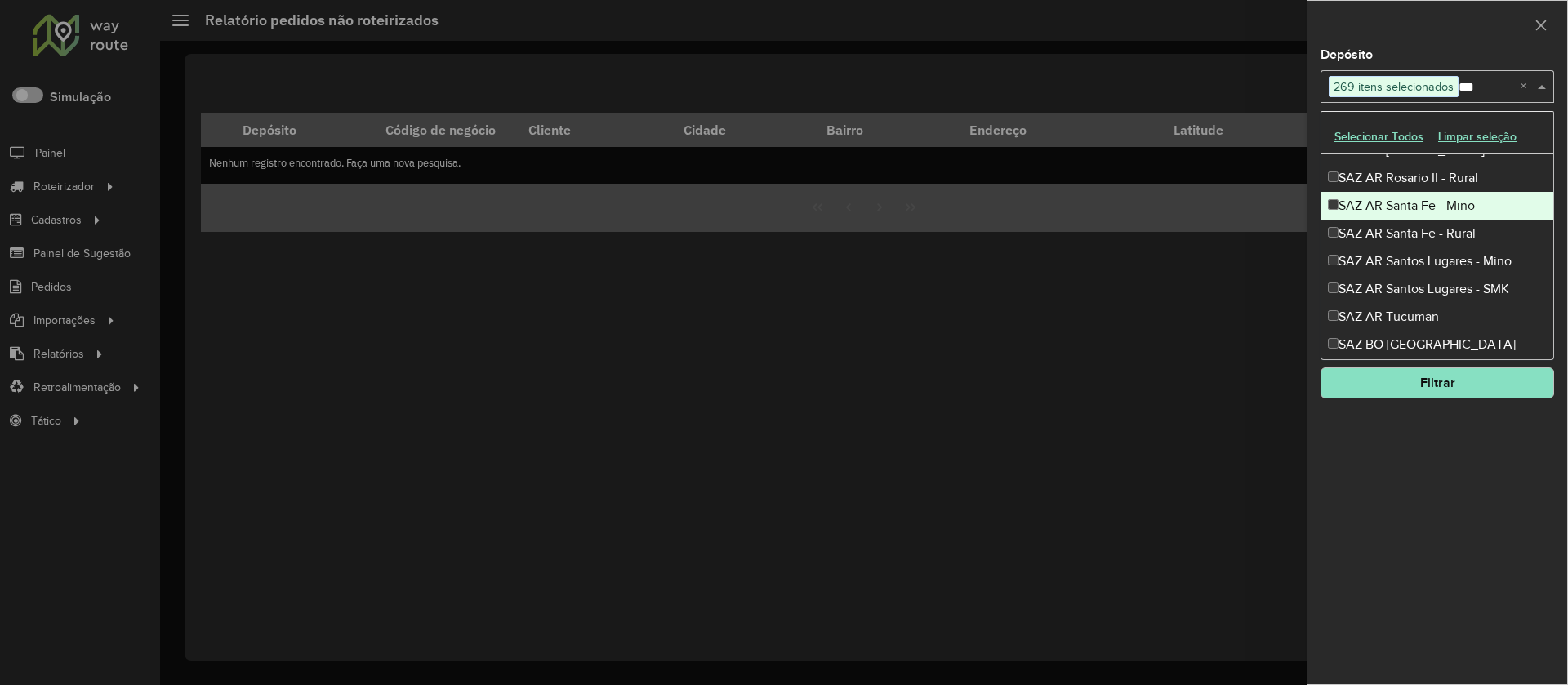
click at [1396, 217] on div "SAZ AR Santa Fe - Mino" at bounding box center [1437, 206] width 232 height 28
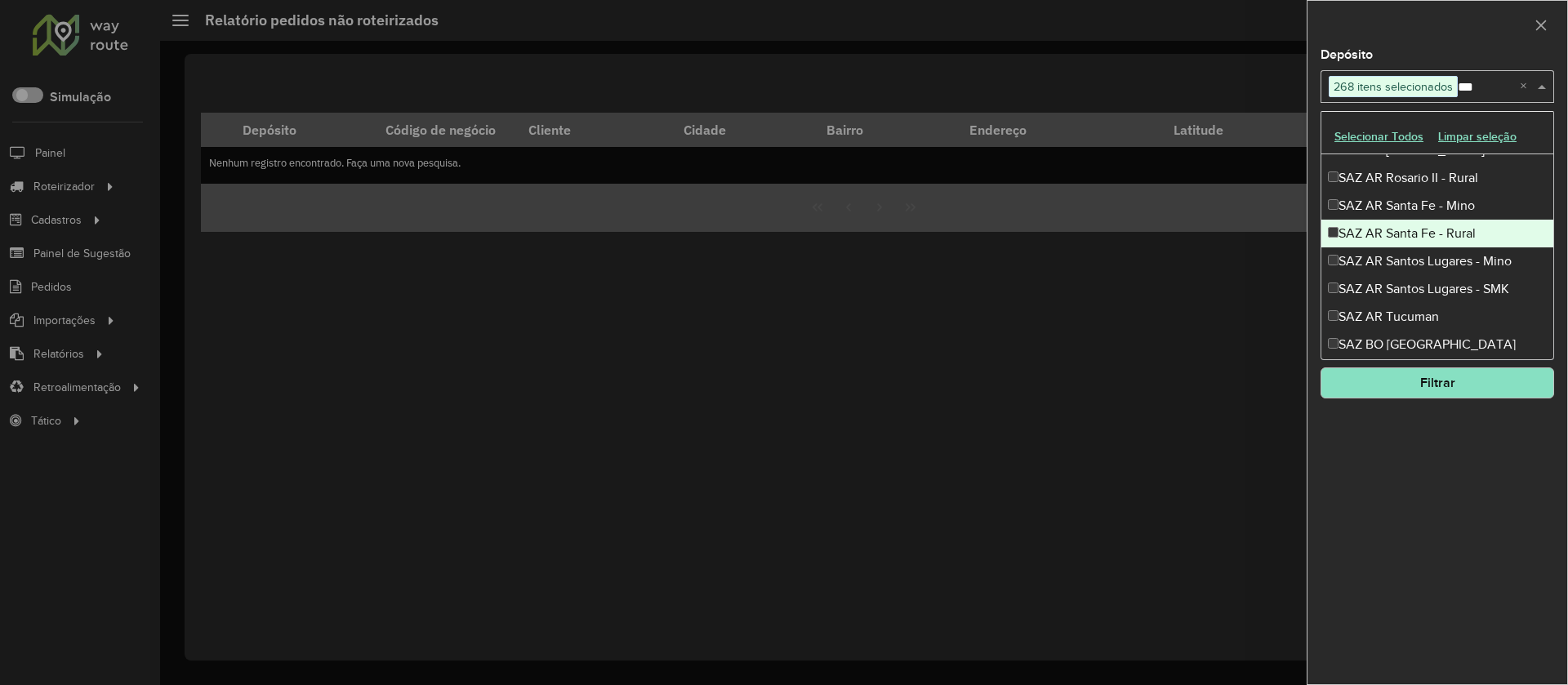
click at [1399, 232] on div "SAZ AR Santa Fe - Rural" at bounding box center [1437, 233] width 232 height 28
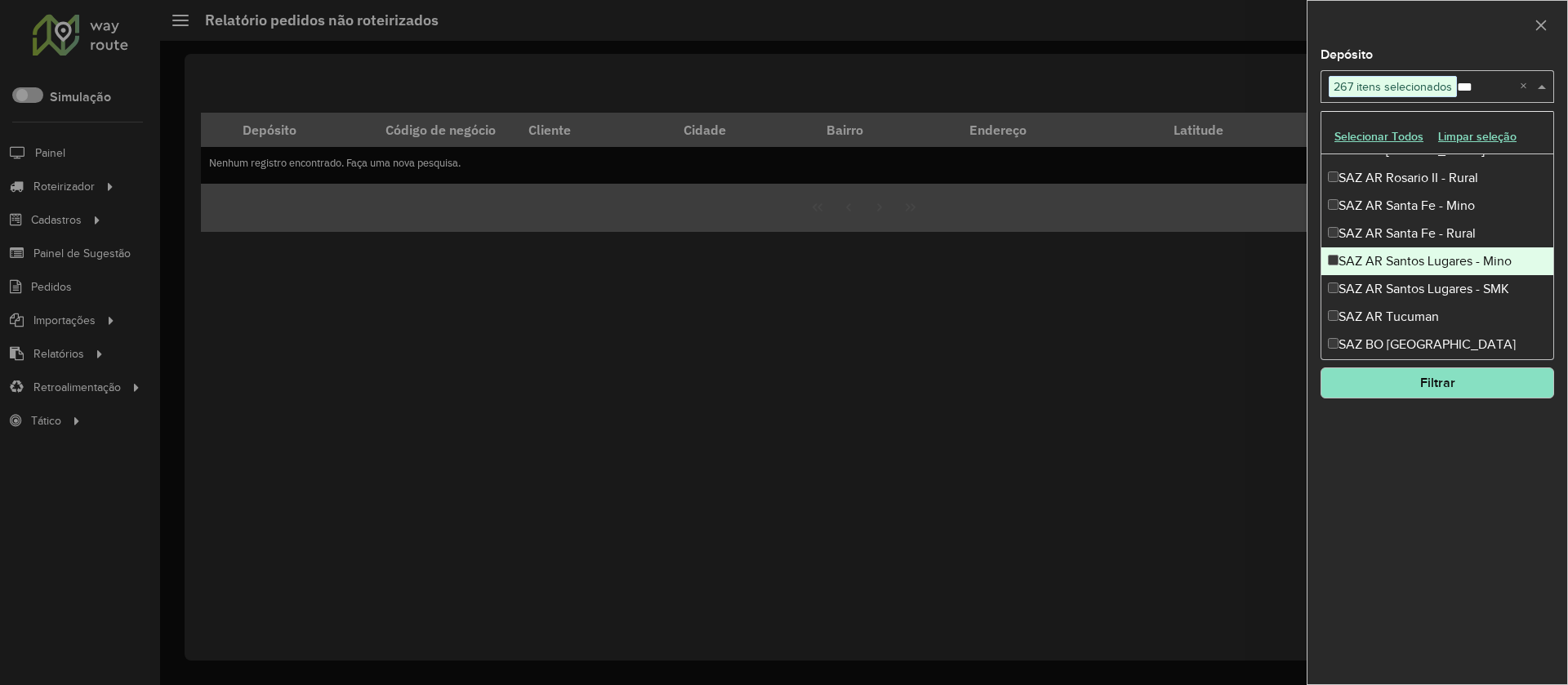
click at [1402, 257] on div "SAZ AR Santos Lugares - Mino" at bounding box center [1437, 261] width 232 height 28
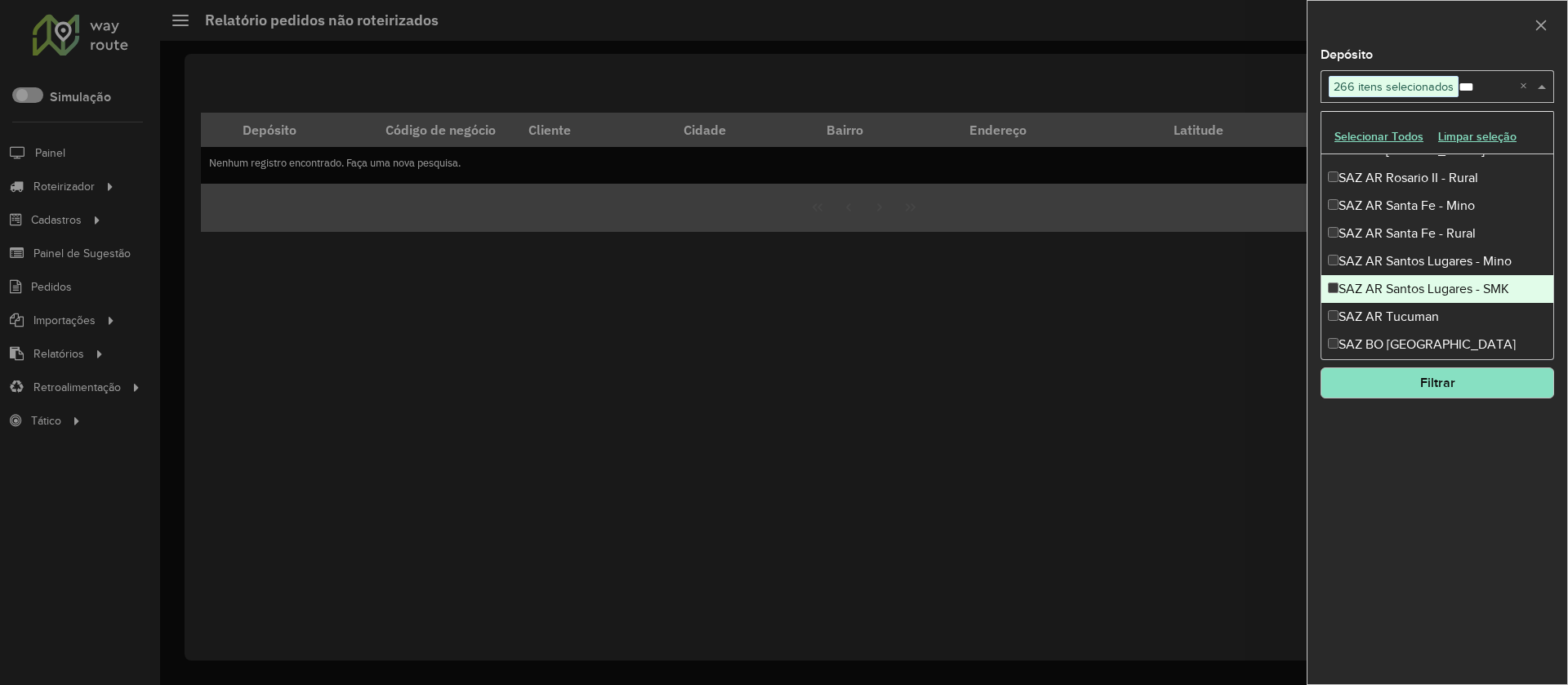
click at [1401, 280] on div "SAZ AR Santos Lugares - SMK" at bounding box center [1437, 289] width 232 height 28
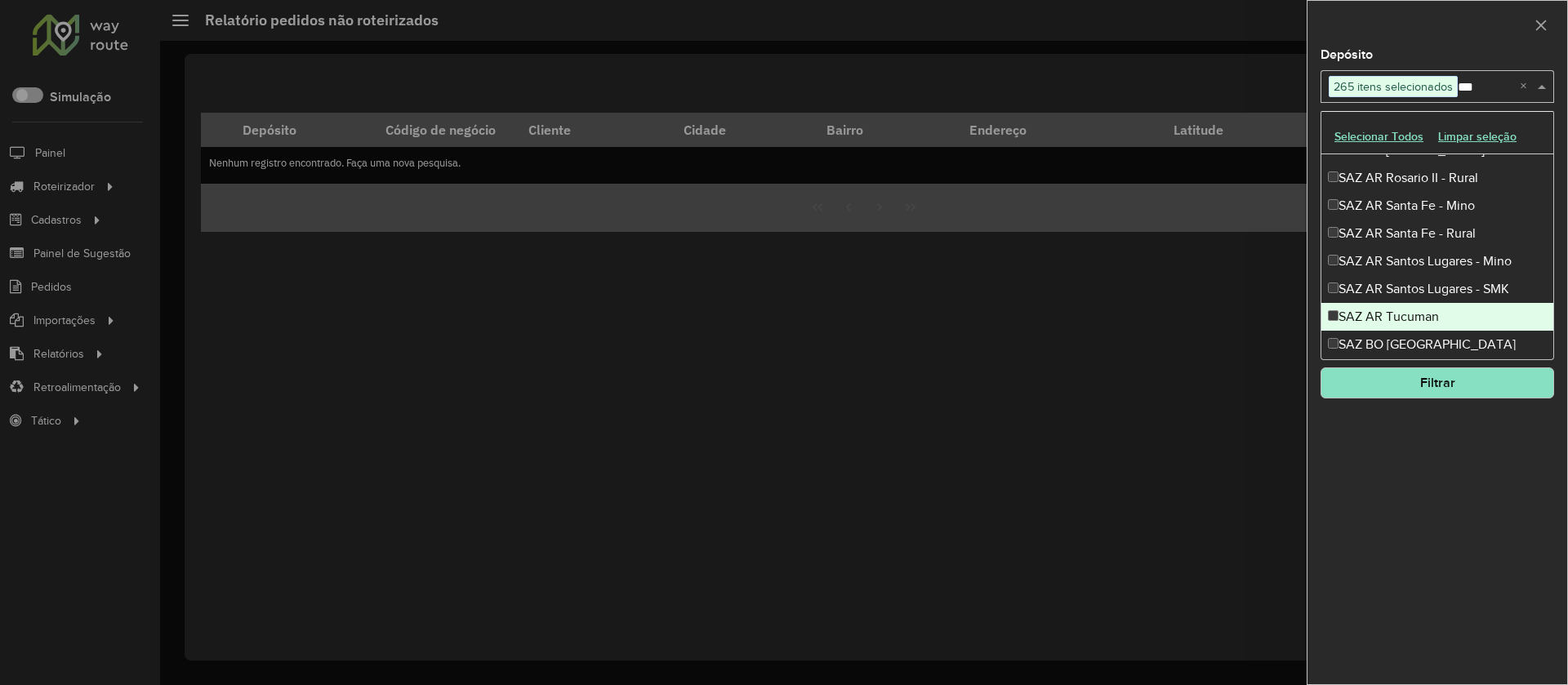
click at [1403, 311] on div "SAZ AR Tucuman" at bounding box center [1437, 317] width 232 height 28
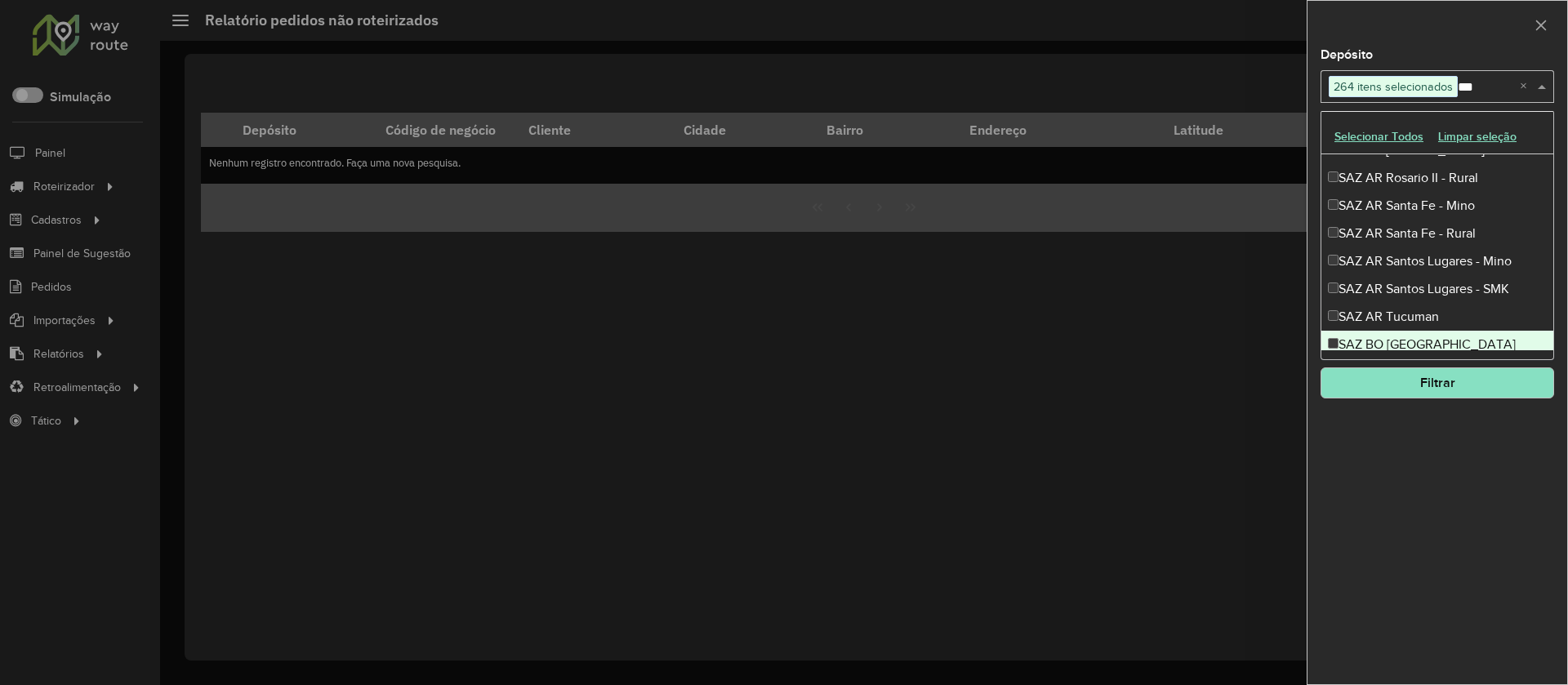
click at [1411, 341] on div "SAZ BO [GEOGRAPHIC_DATA]" at bounding box center [1437, 345] width 232 height 28
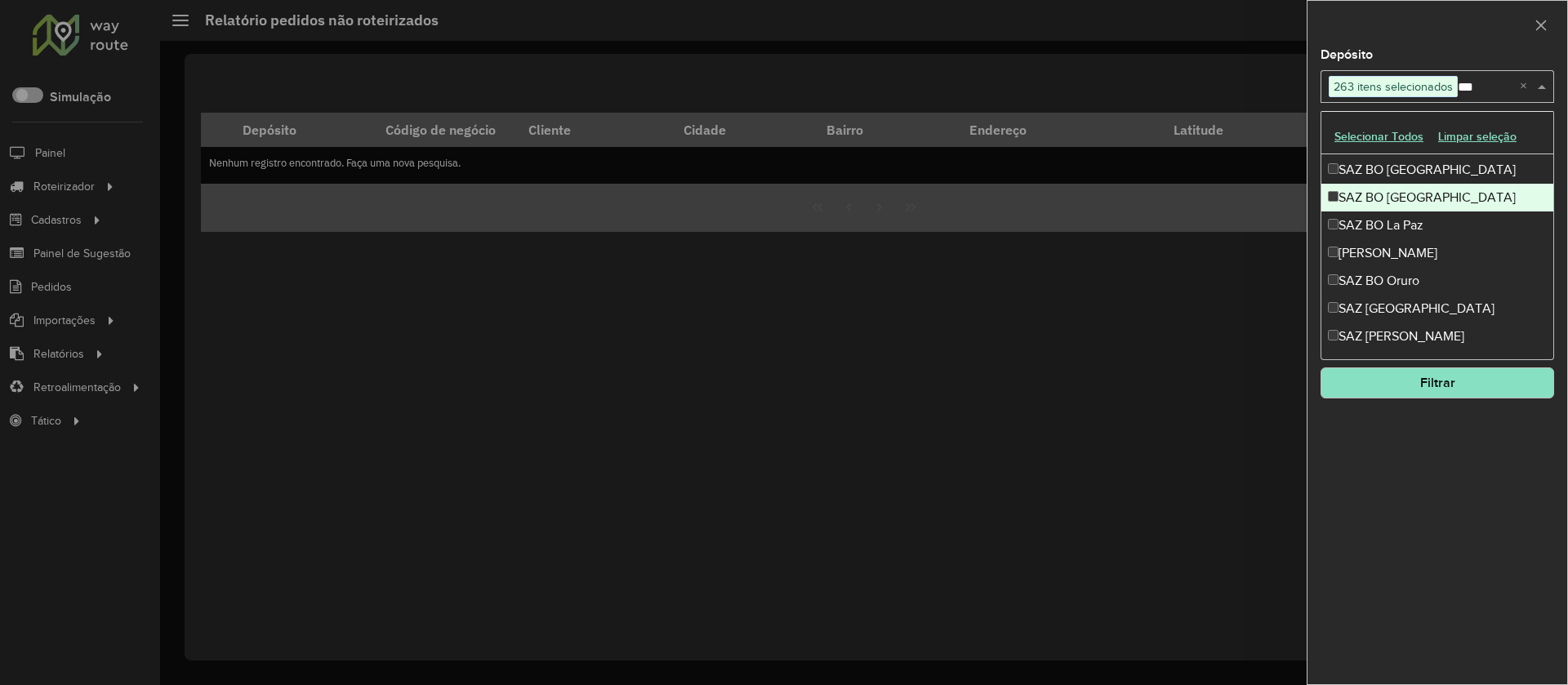
click at [1386, 202] on div "SAZ BO [GEOGRAPHIC_DATA]" at bounding box center [1437, 197] width 232 height 28
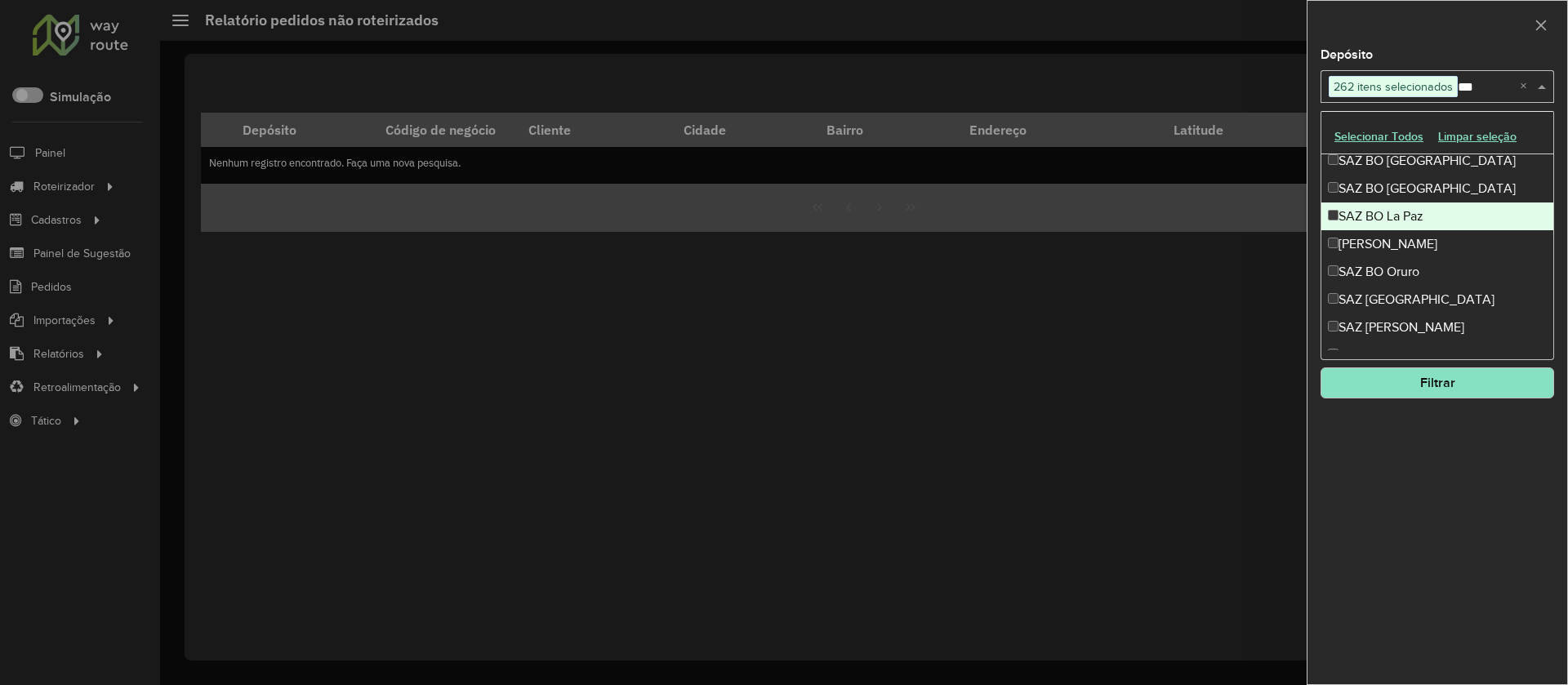
click at [1384, 223] on div "SAZ BO La Paz" at bounding box center [1437, 217] width 232 height 28
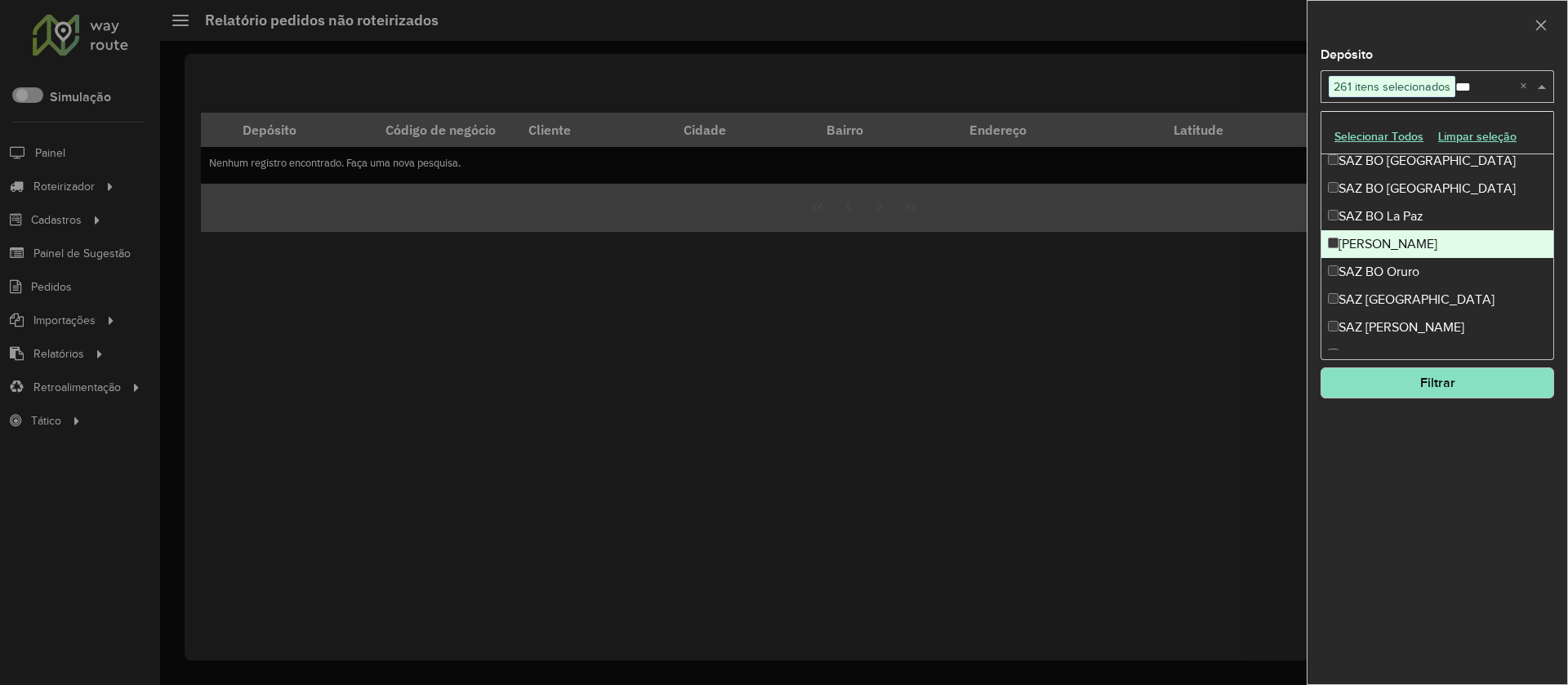
click at [1388, 248] on div "[PERSON_NAME]" at bounding box center [1437, 245] width 232 height 28
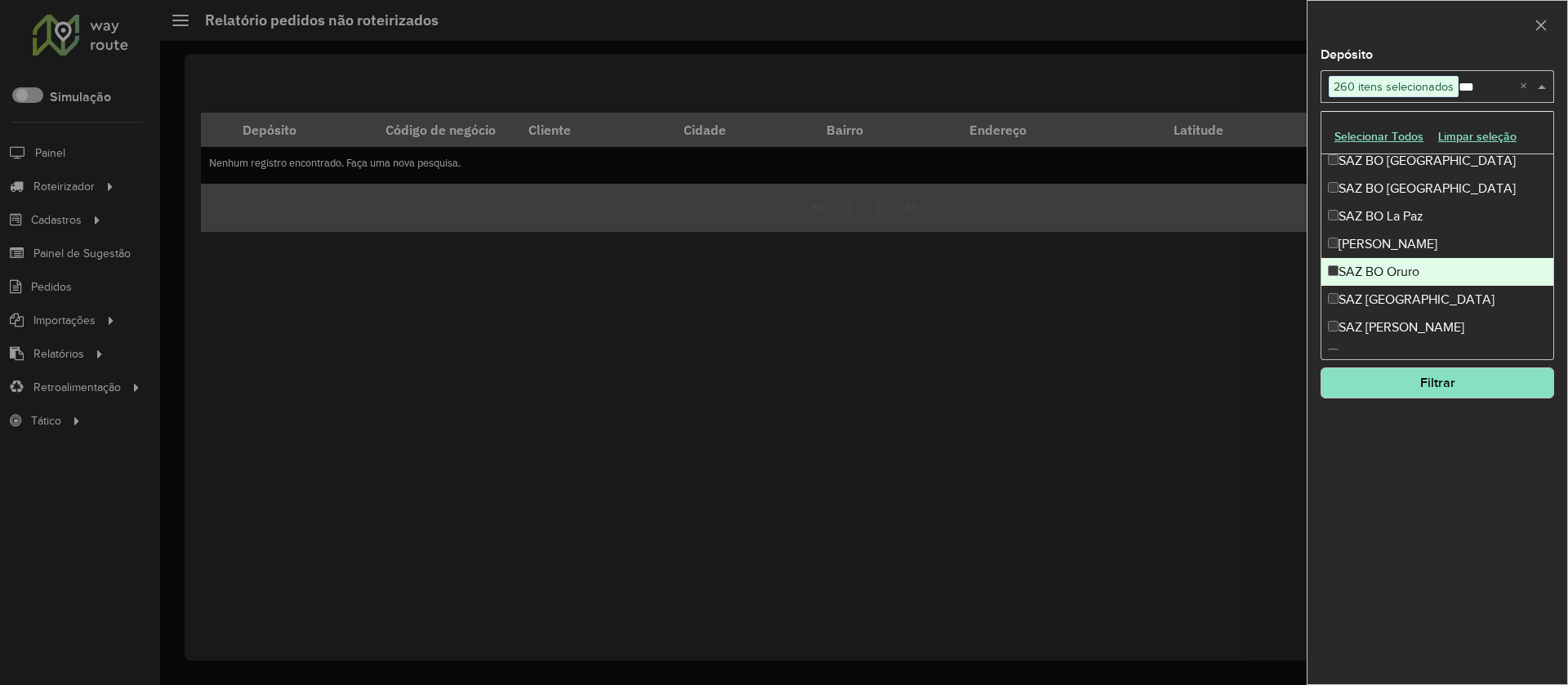
click at [1389, 268] on div "SAZ BO Oruro" at bounding box center [1437, 272] width 232 height 28
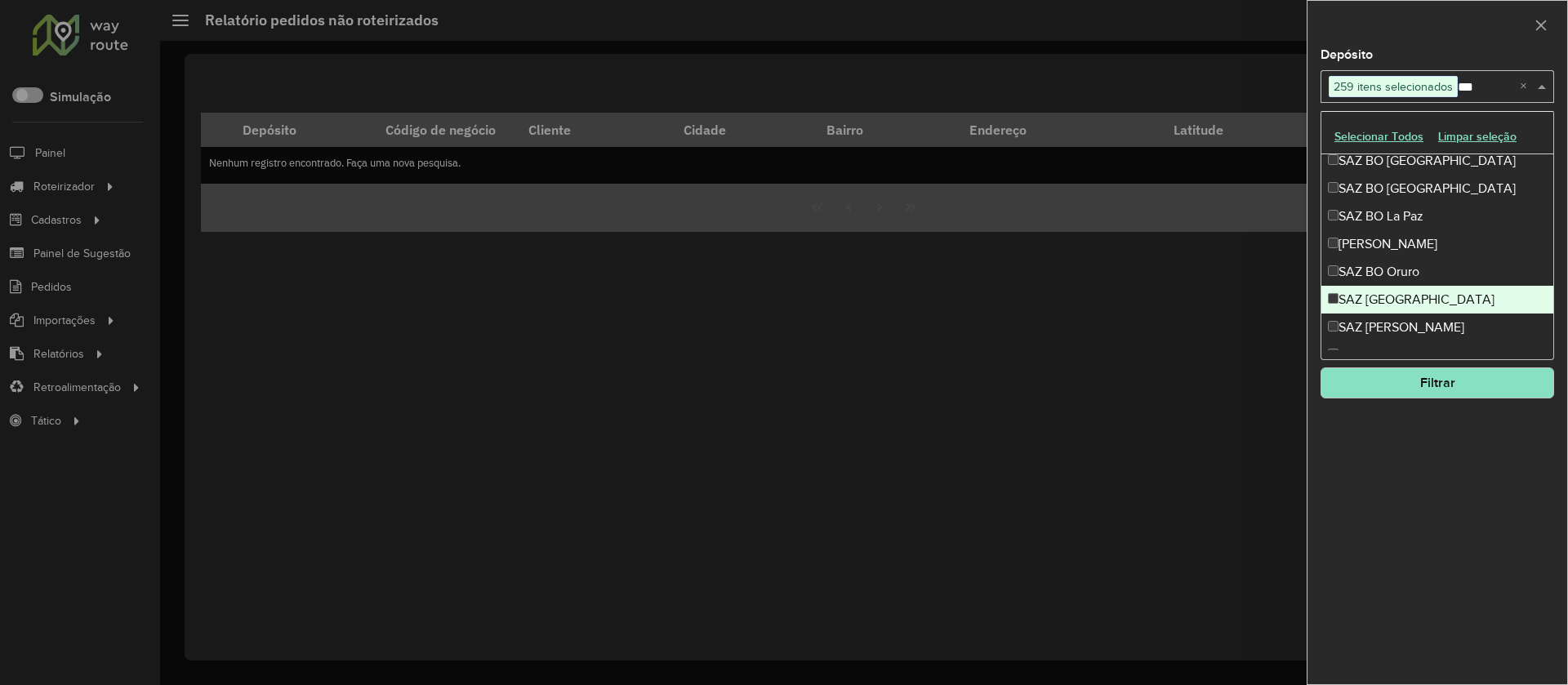
drag, startPoint x: 1386, startPoint y: 293, endPoint x: 1393, endPoint y: 325, distance: 32.8
click at [1386, 294] on div "SAZ [GEOGRAPHIC_DATA]" at bounding box center [1437, 300] width 232 height 28
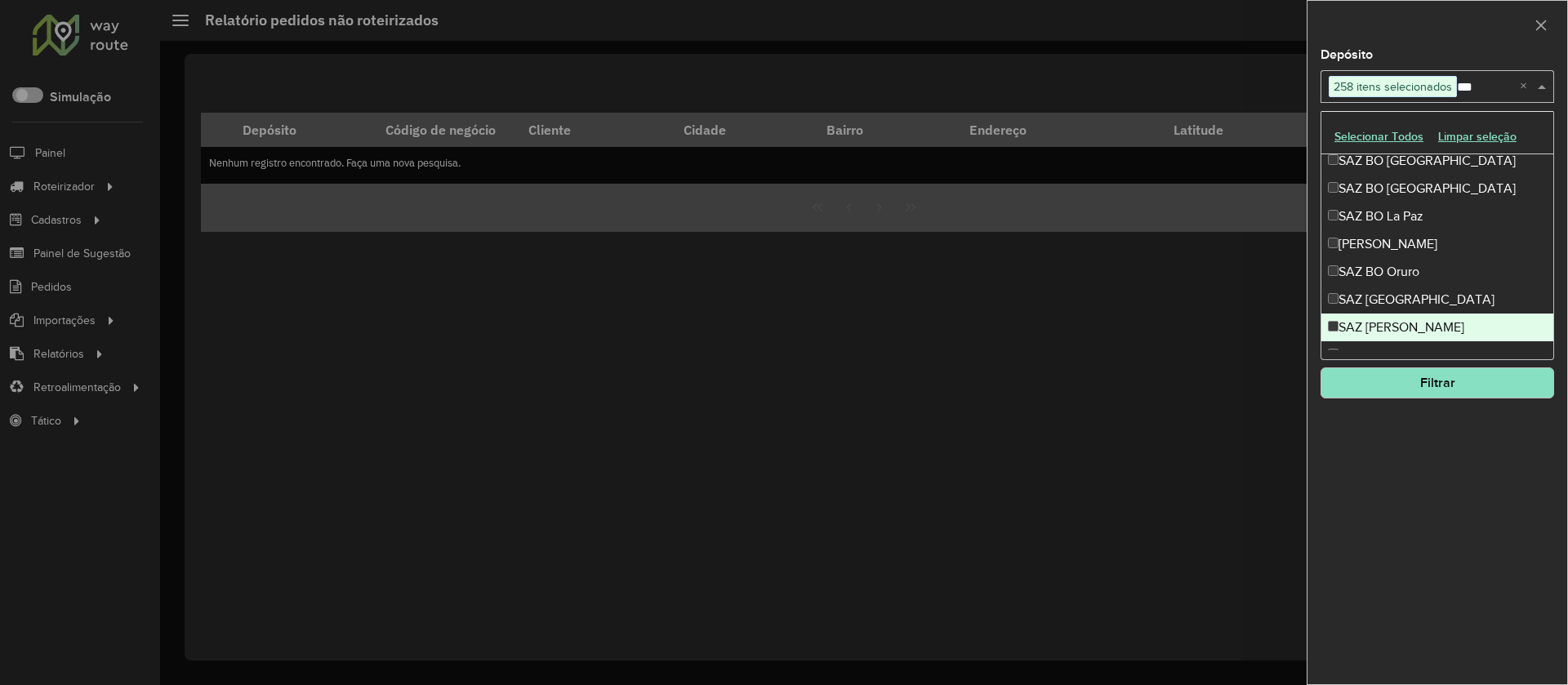
click at [1393, 328] on div "SAZ [PERSON_NAME]" at bounding box center [1437, 327] width 232 height 28
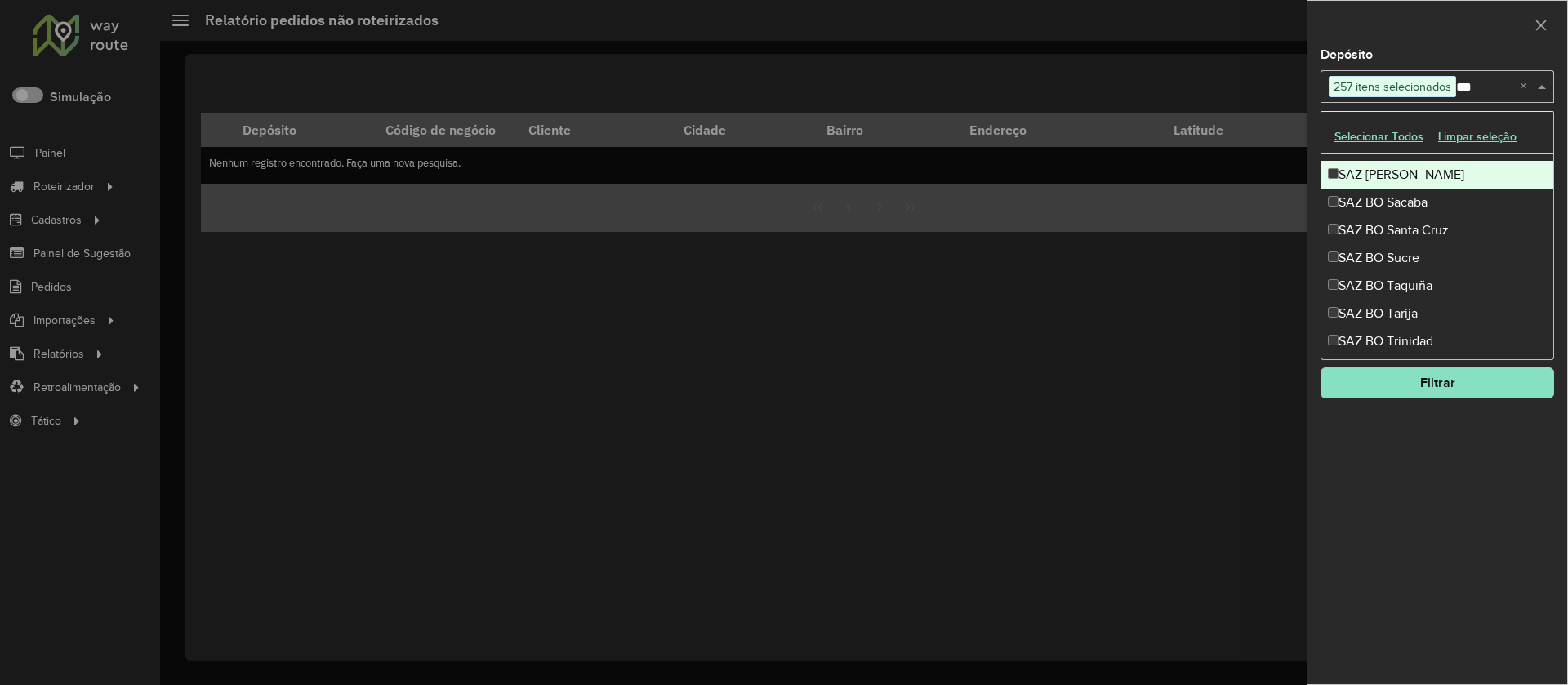
click at [1397, 203] on div "SAZ BO Sacaba" at bounding box center [1437, 203] width 232 height 28
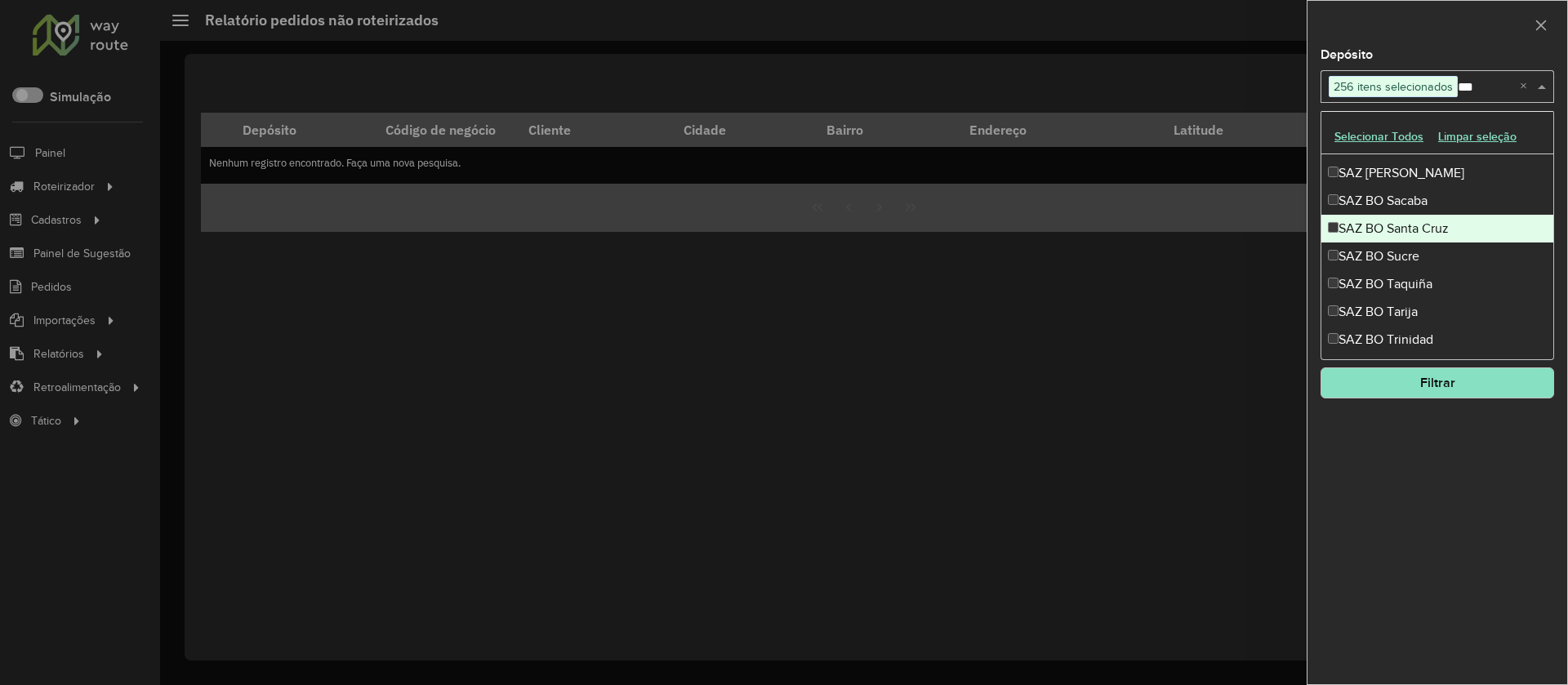
click at [1400, 223] on div "SAZ BO Santa Cruz" at bounding box center [1437, 229] width 232 height 28
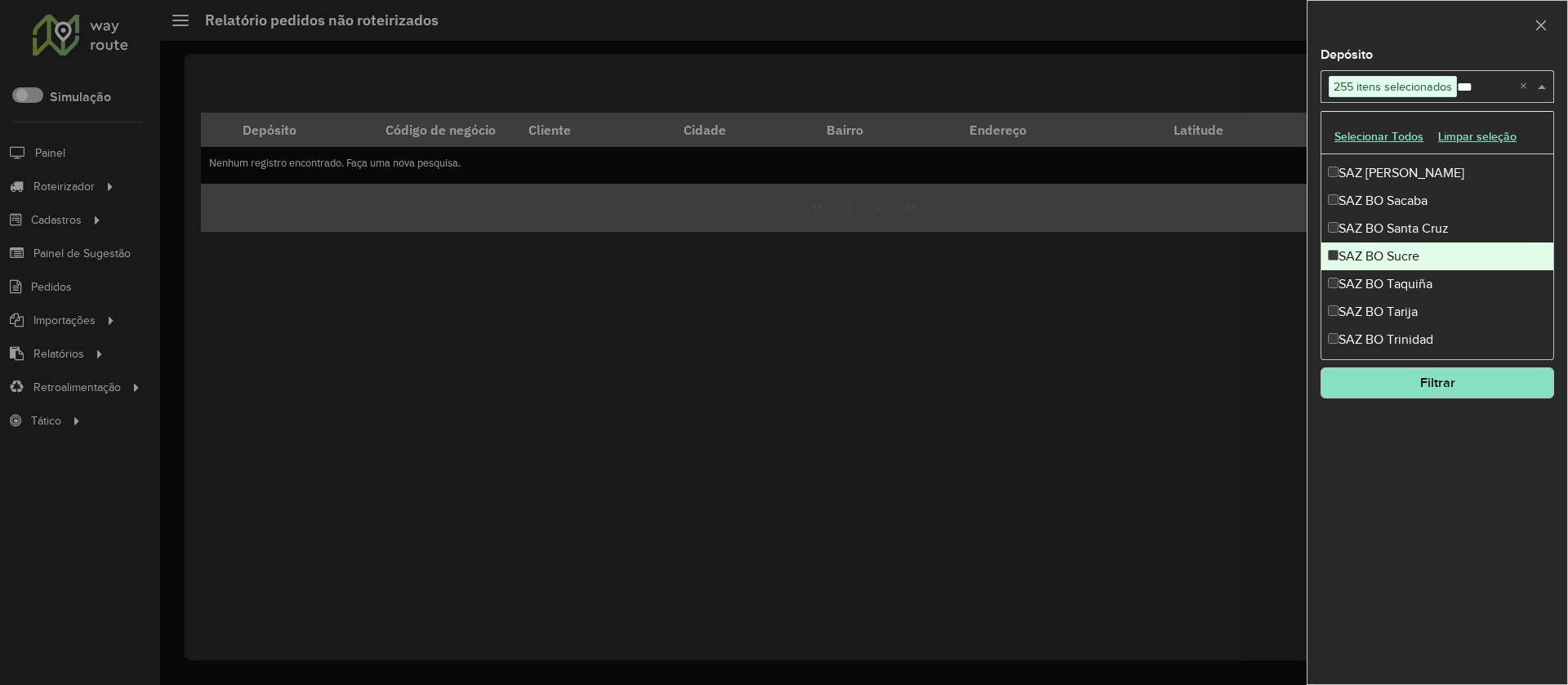
click at [1399, 261] on div "SAZ BO Sucre" at bounding box center [1437, 256] width 232 height 28
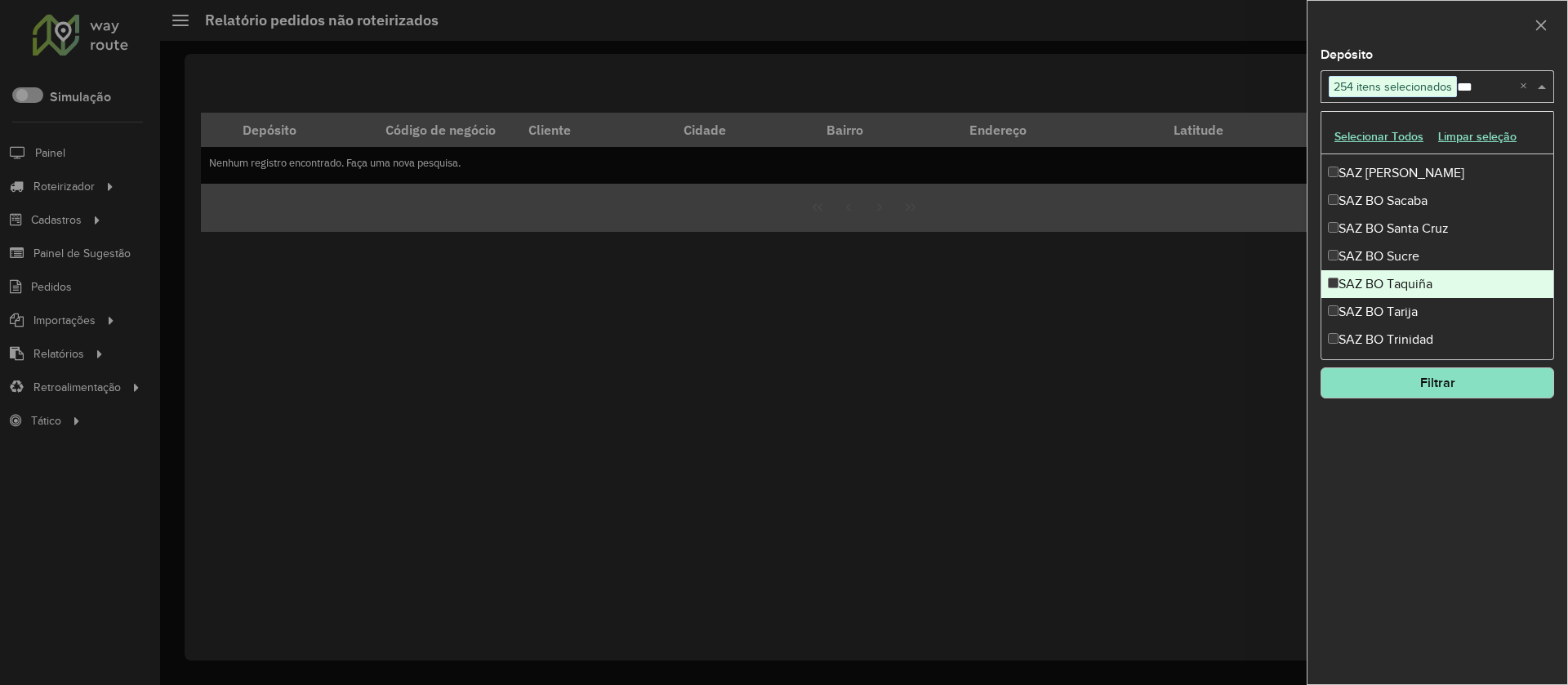
drag, startPoint x: 1396, startPoint y: 289, endPoint x: 1395, endPoint y: 313, distance: 24.0
click at [1396, 290] on div "SAZ BO Taquiña" at bounding box center [1437, 284] width 232 height 28
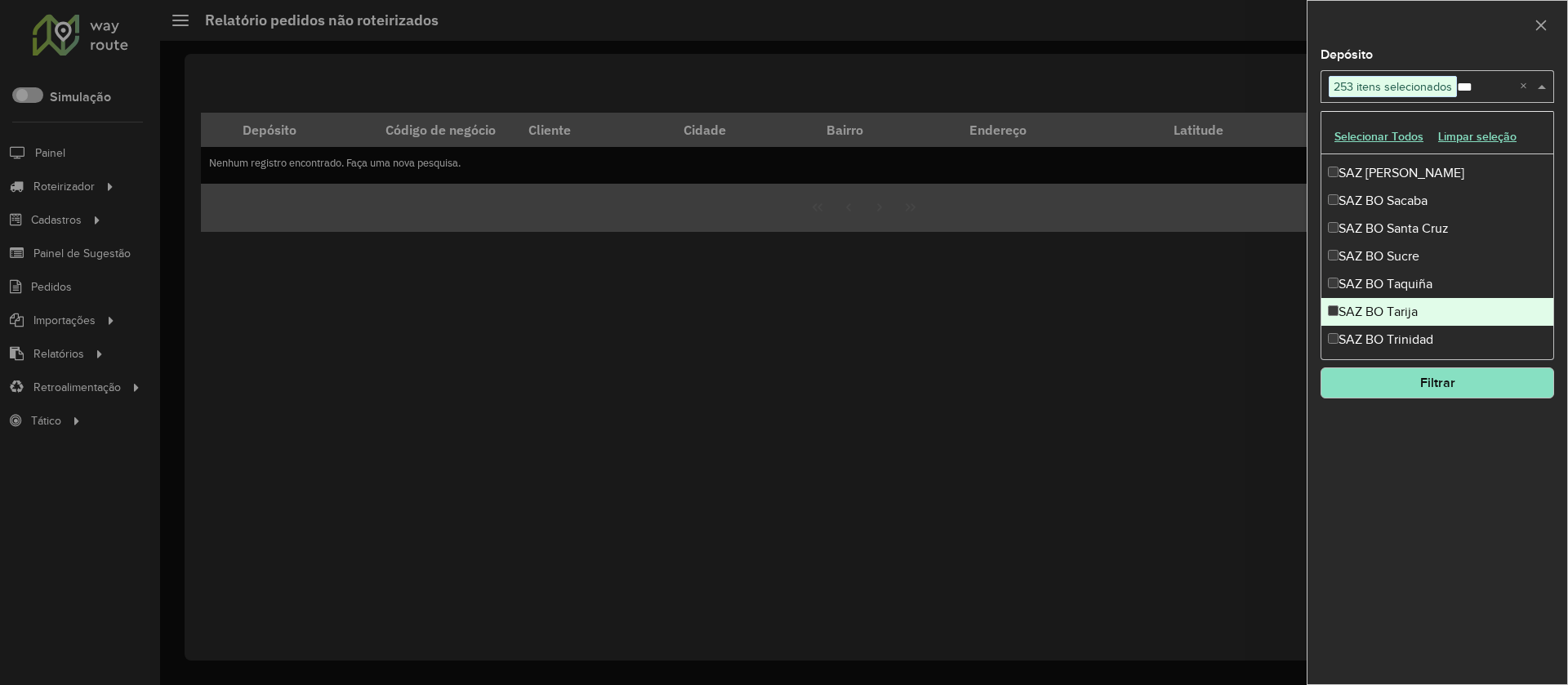
click at [1395, 316] on div "SAZ BO Tarija" at bounding box center [1437, 312] width 232 height 28
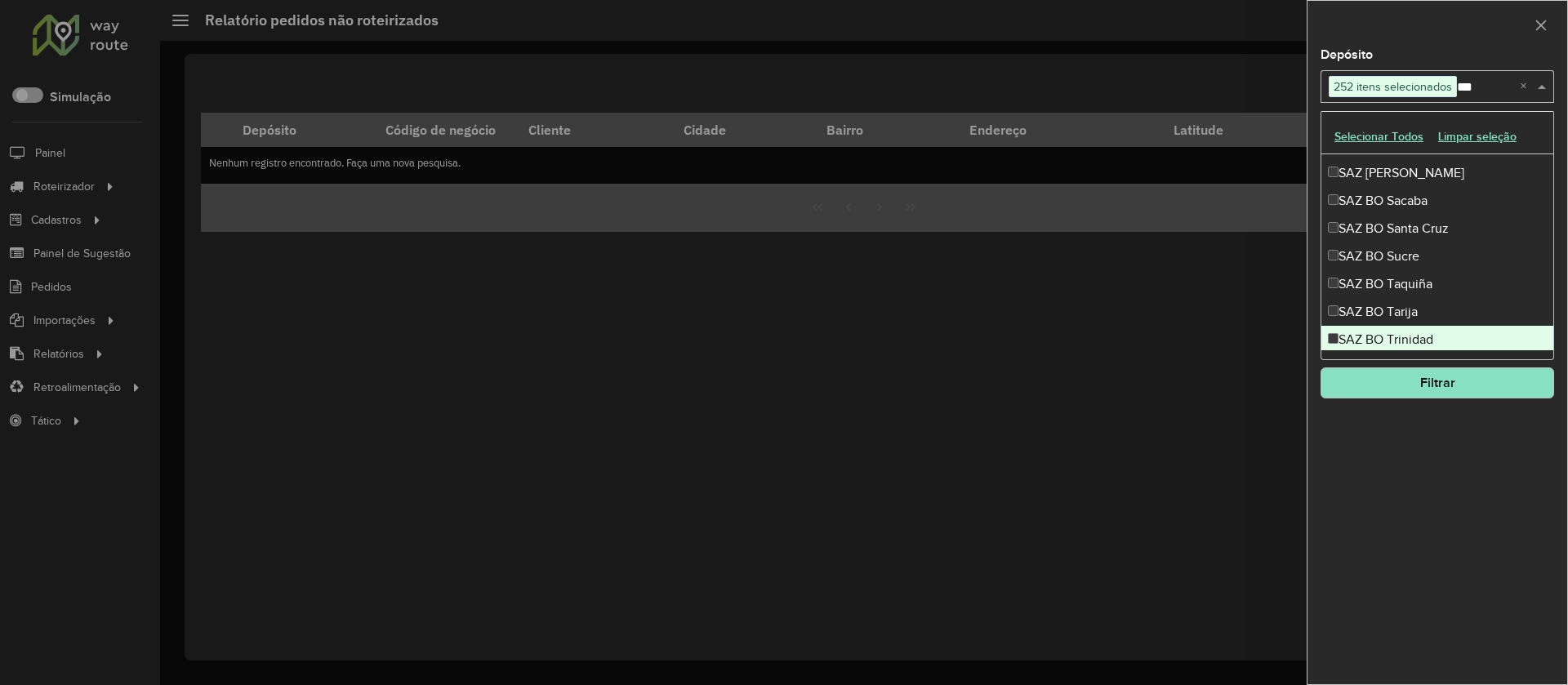
click at [1398, 341] on div "SAZ BO Trinidad" at bounding box center [1437, 339] width 232 height 28
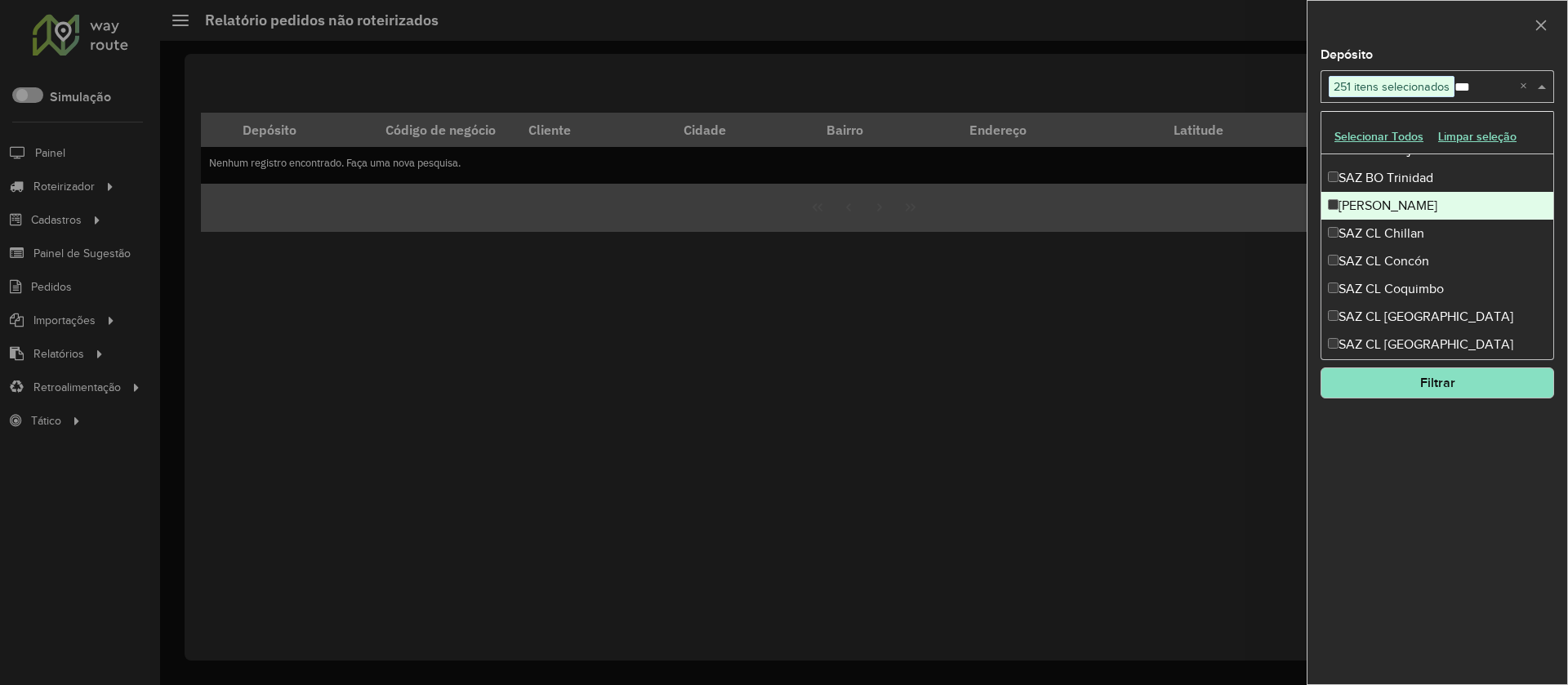
click at [1395, 213] on div "[PERSON_NAME]" at bounding box center [1437, 206] width 232 height 28
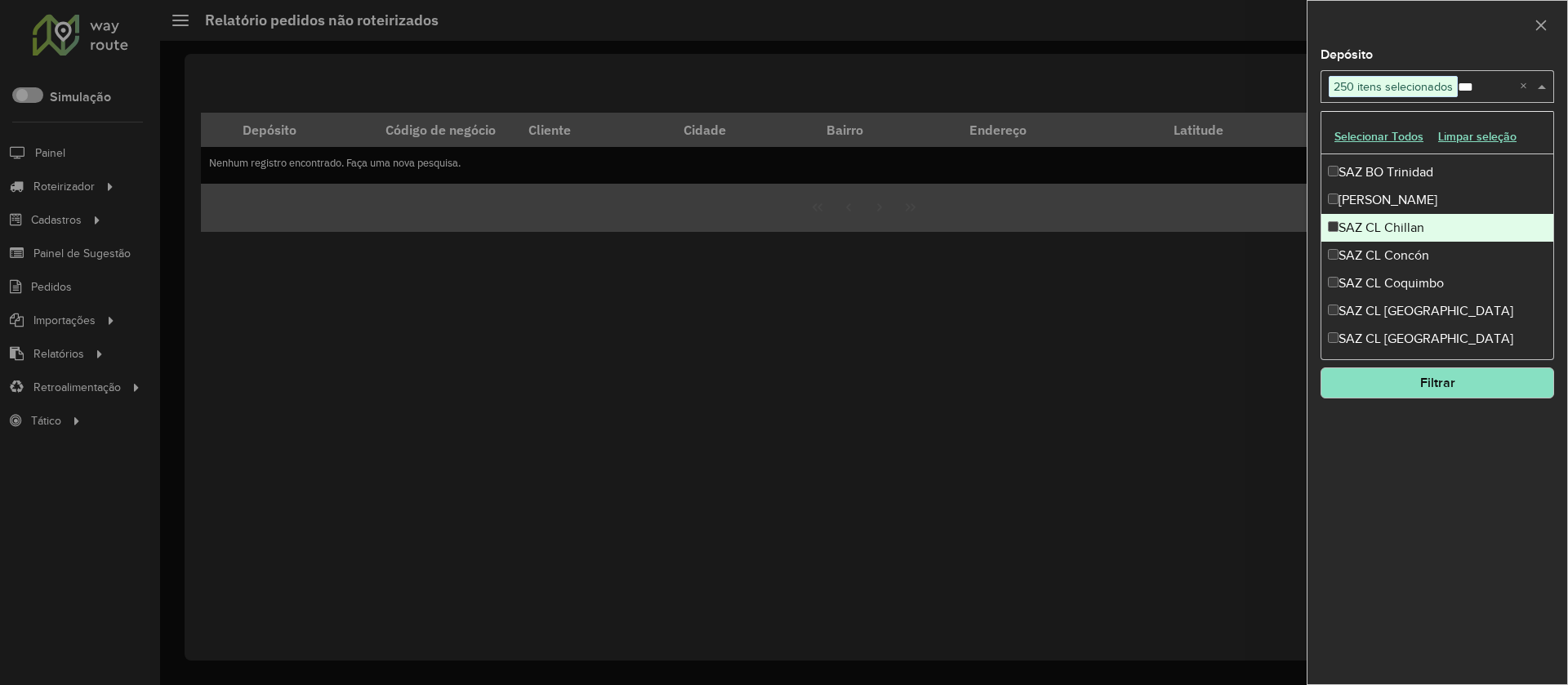
click at [1392, 228] on div "SAZ CL Chillan" at bounding box center [1437, 228] width 232 height 28
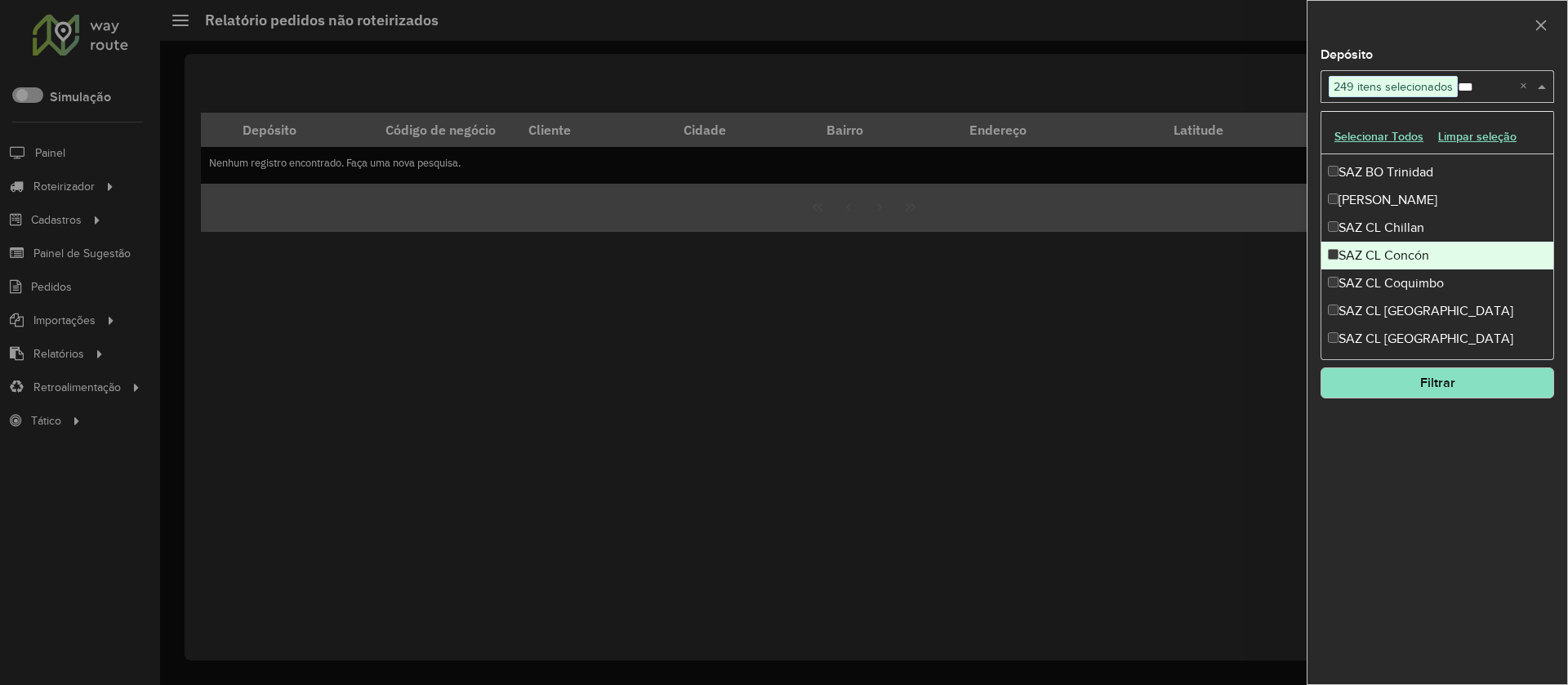
click at [1398, 260] on div "SAZ CL Concón" at bounding box center [1437, 256] width 232 height 28
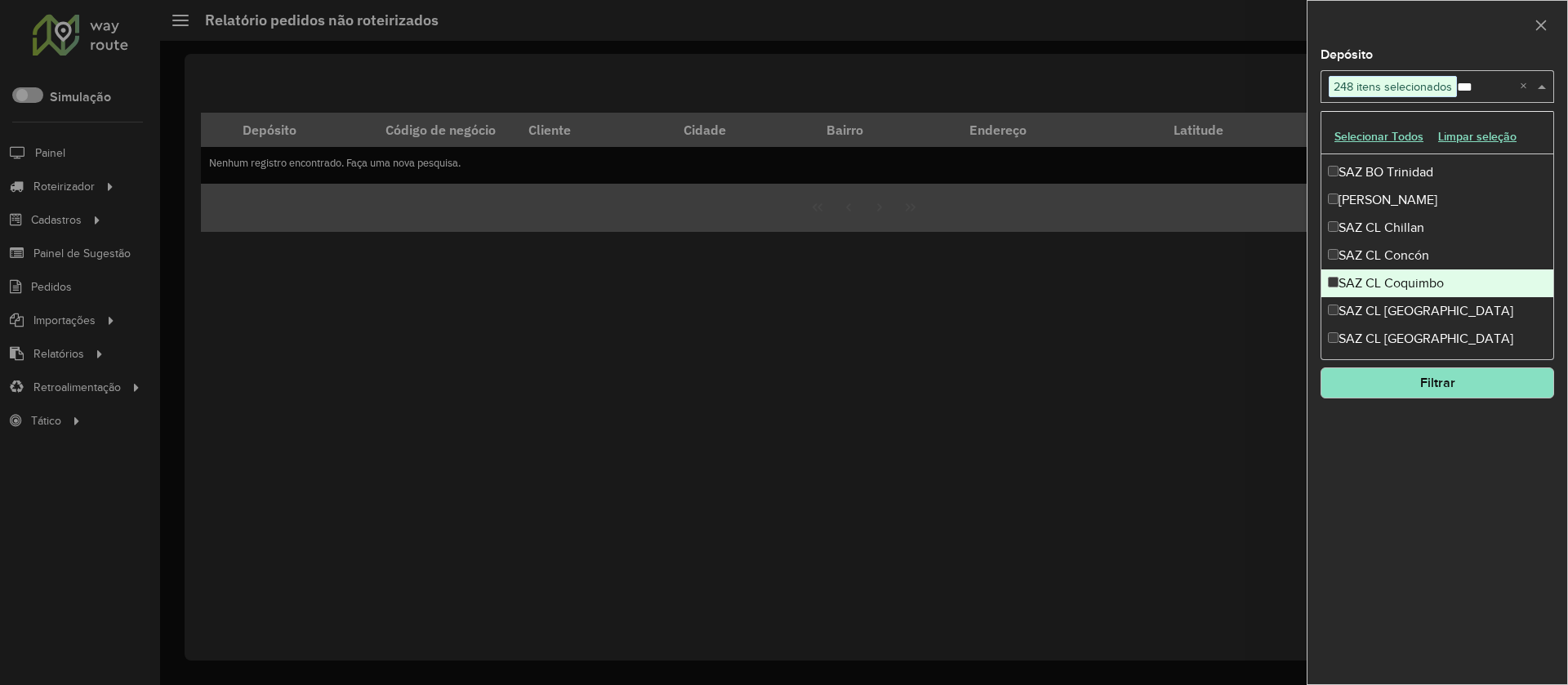
click at [1394, 287] on div "SAZ CL Coquimbo" at bounding box center [1437, 283] width 232 height 28
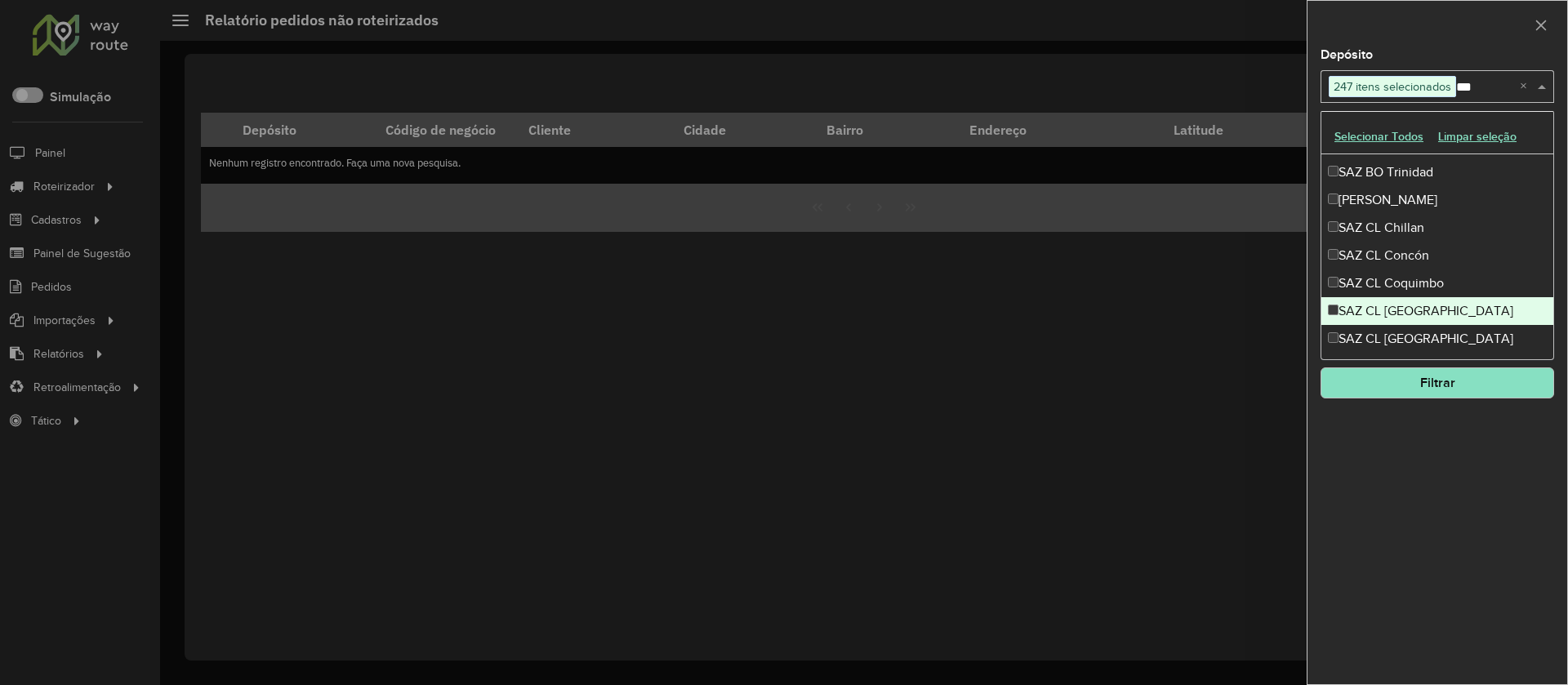
drag, startPoint x: 1403, startPoint y: 313, endPoint x: 1405, endPoint y: 325, distance: 12.2
click at [1403, 314] on div "SAZ CL [GEOGRAPHIC_DATA]" at bounding box center [1437, 311] width 232 height 28
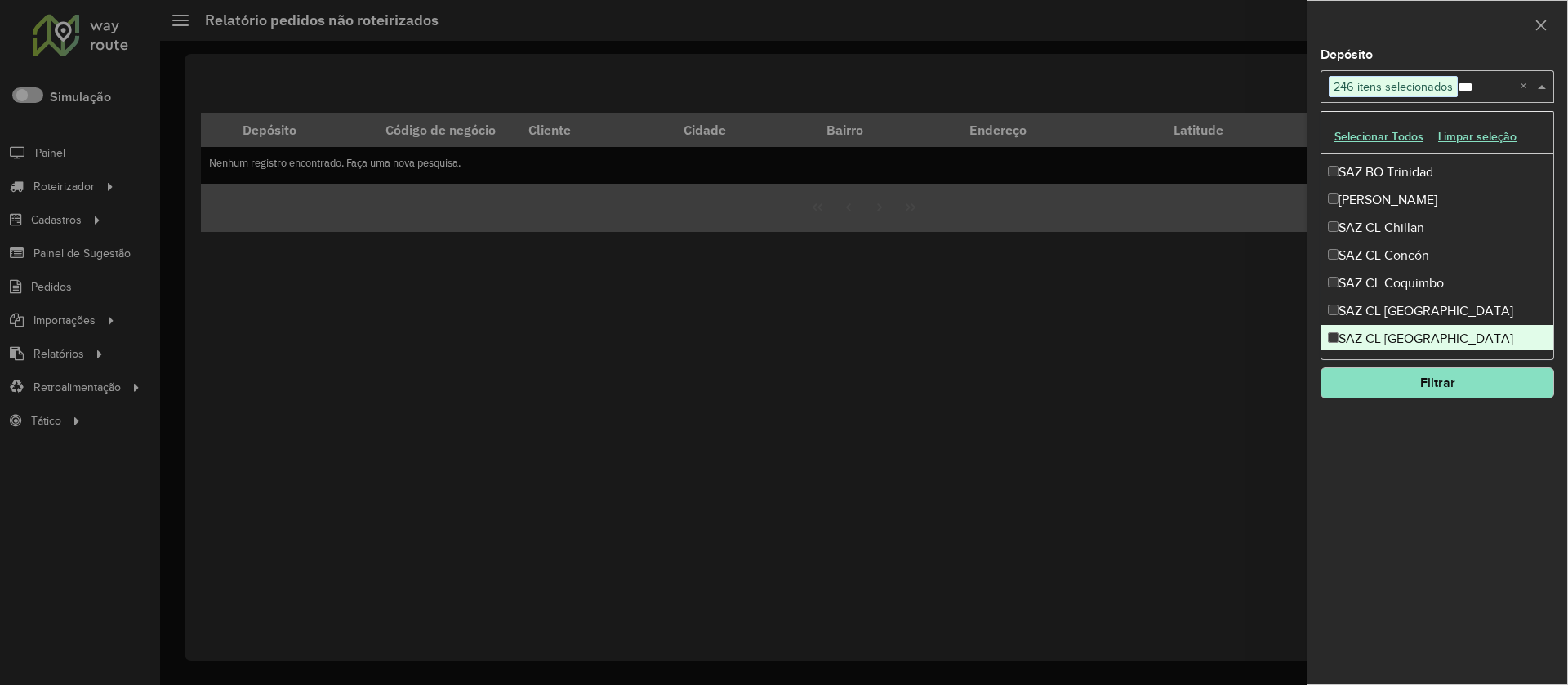
click at [1406, 332] on div "SAZ CL [GEOGRAPHIC_DATA]" at bounding box center [1437, 339] width 232 height 28
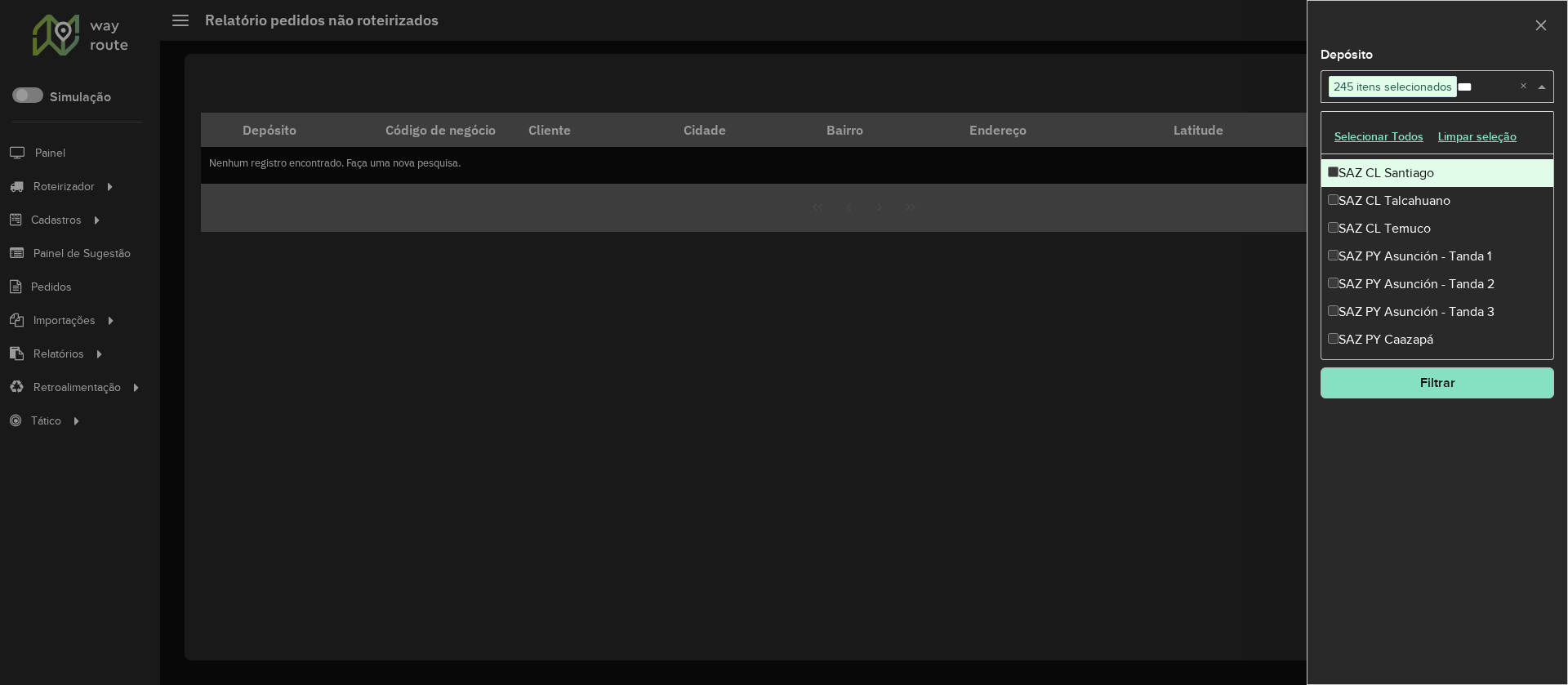
click at [1398, 175] on div "SAZ CL Santiago" at bounding box center [1437, 174] width 232 height 28
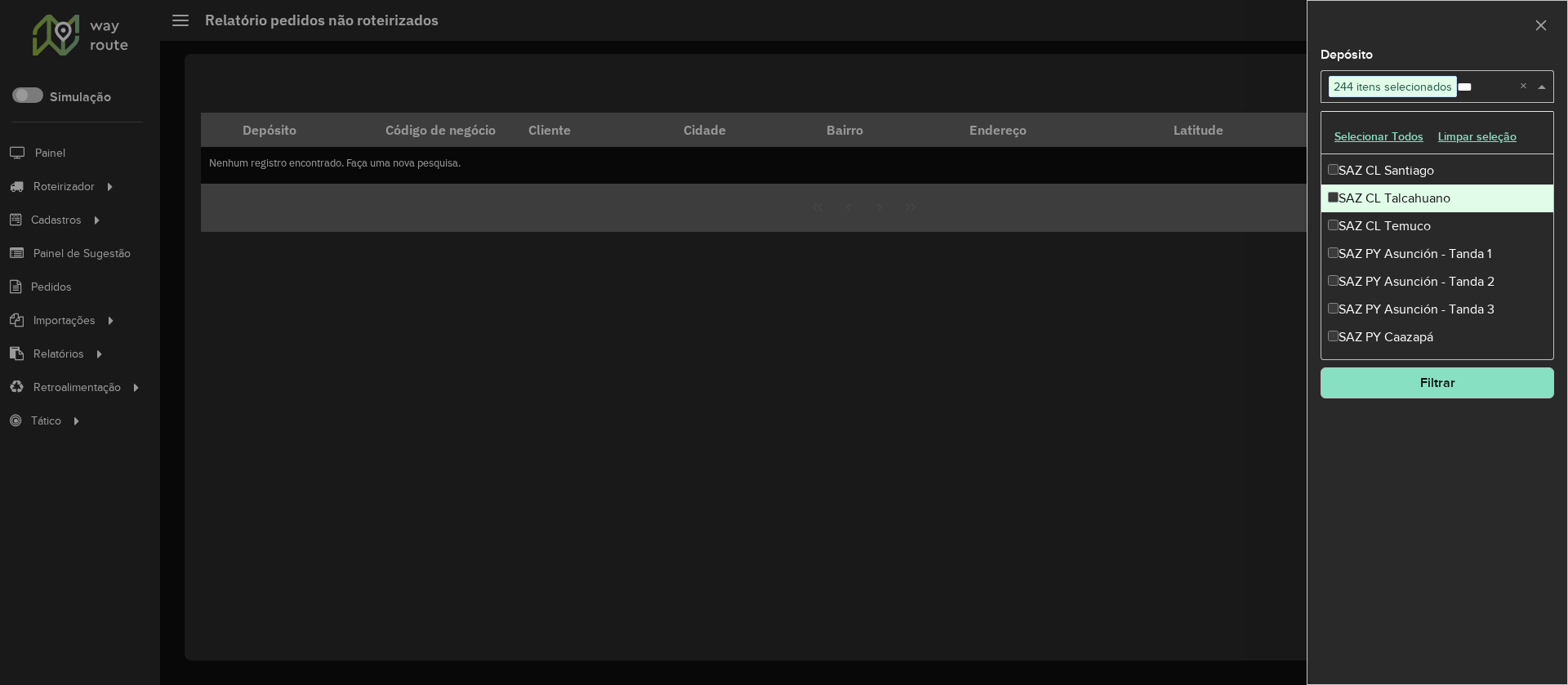
click at [1393, 207] on div "SAZ CL Talcahuano" at bounding box center [1437, 198] width 232 height 28
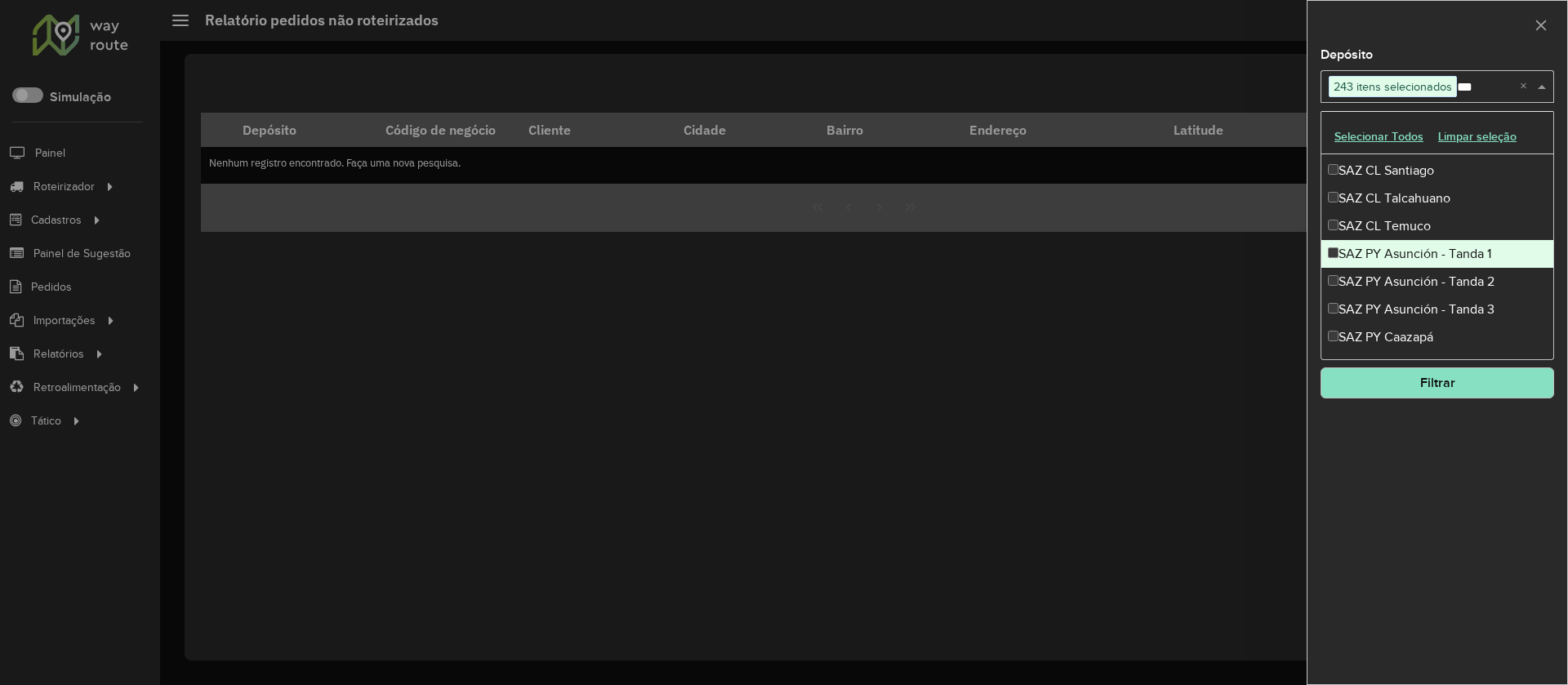
click at [1398, 246] on div "SAZ PY Asunción - Tanda 1" at bounding box center [1437, 254] width 232 height 28
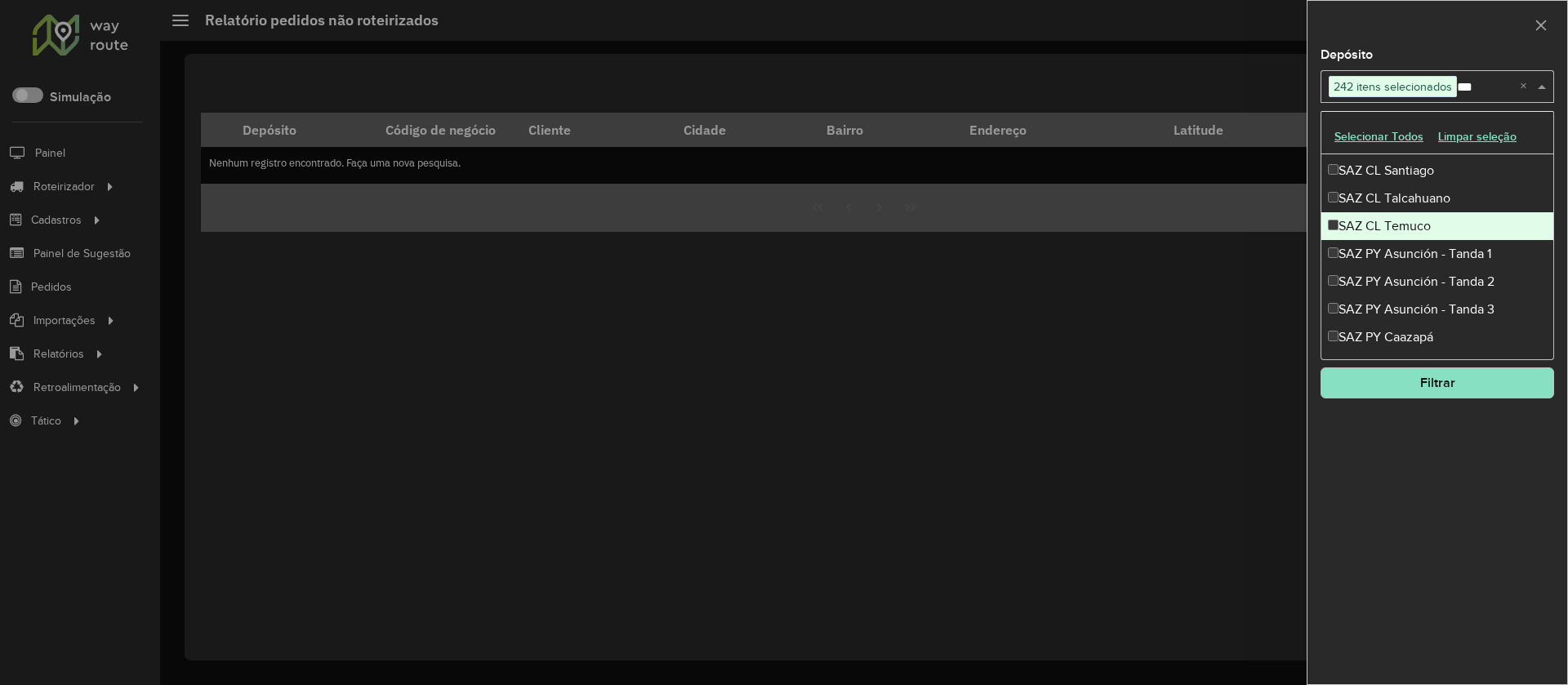
click at [1385, 220] on div "SAZ CL Temuco" at bounding box center [1437, 226] width 232 height 28
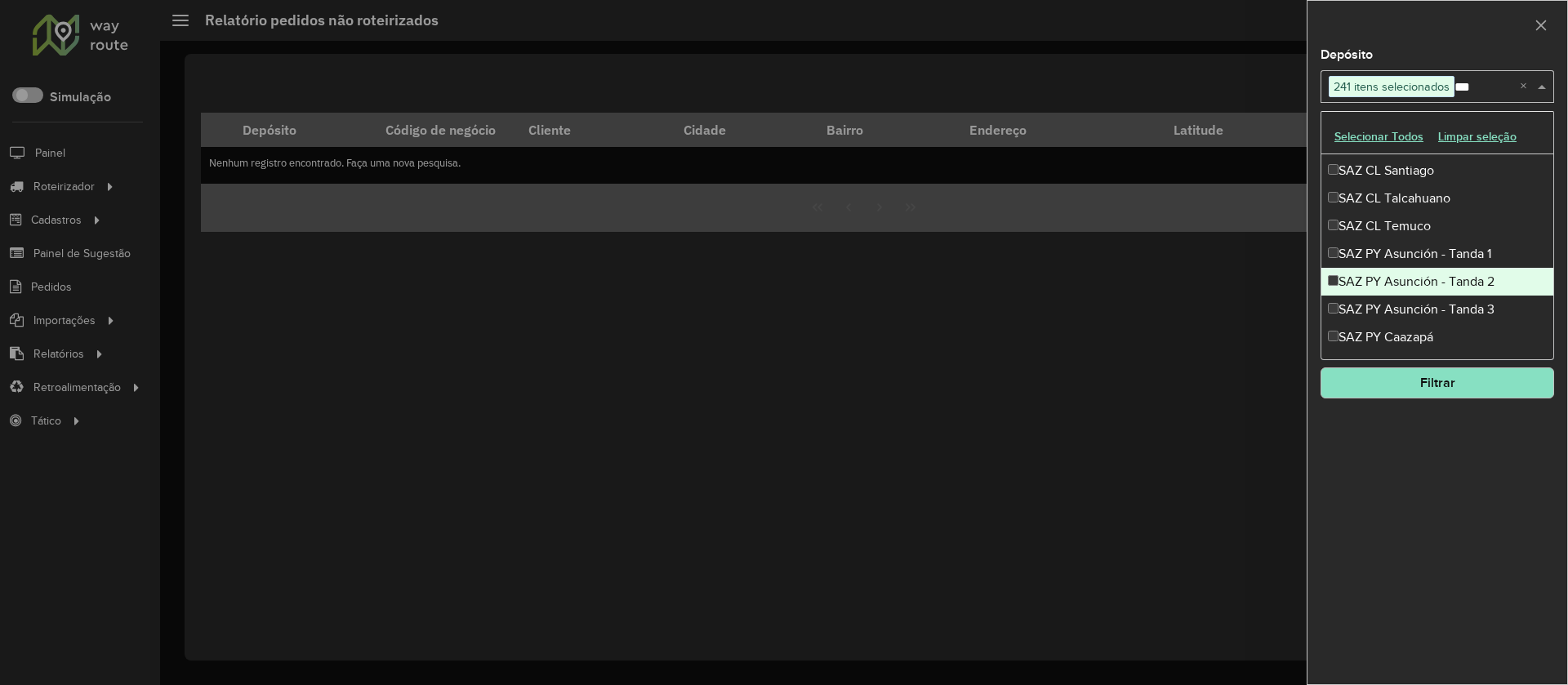
click at [1393, 282] on div "SAZ PY Asunción - Tanda 2" at bounding box center [1437, 282] width 232 height 28
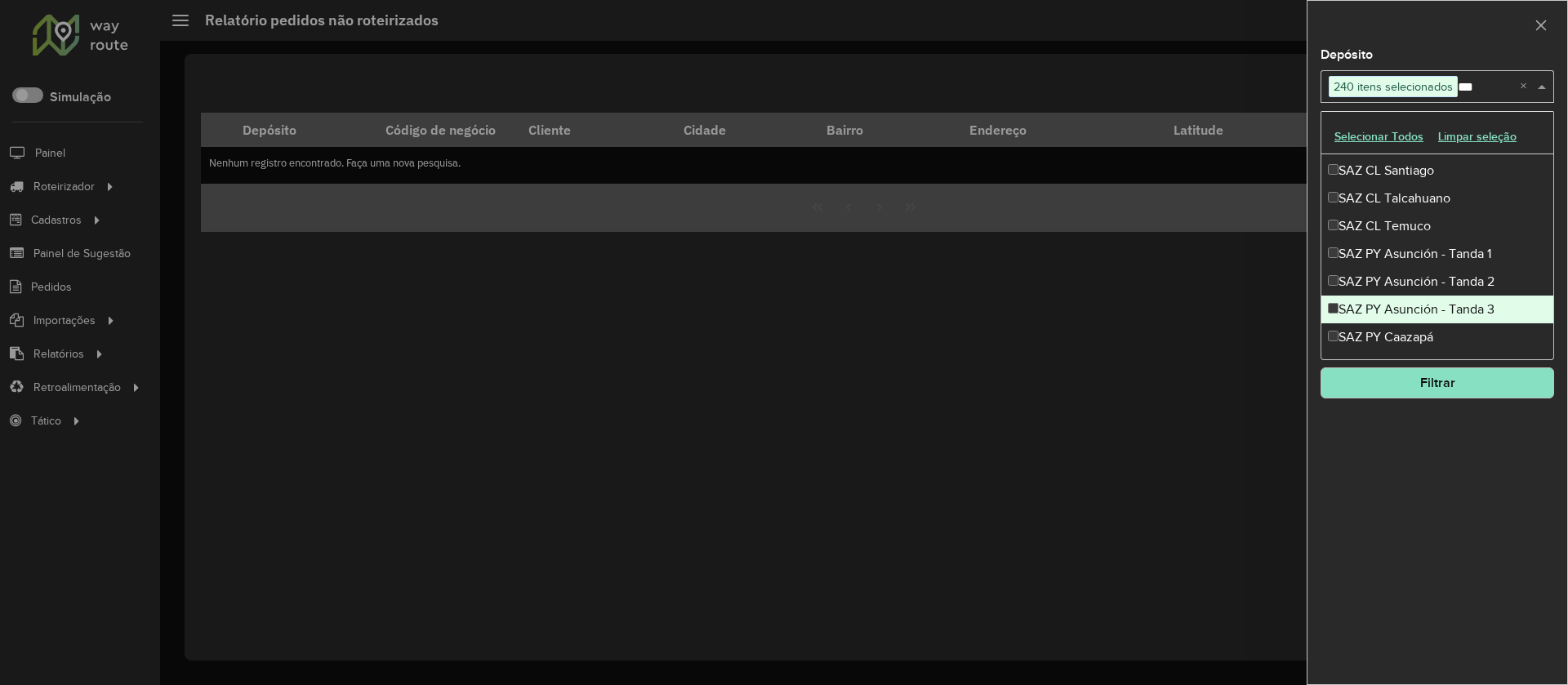
click at [1390, 312] on div "SAZ PY Asunción - Tanda 3" at bounding box center [1437, 310] width 232 height 28
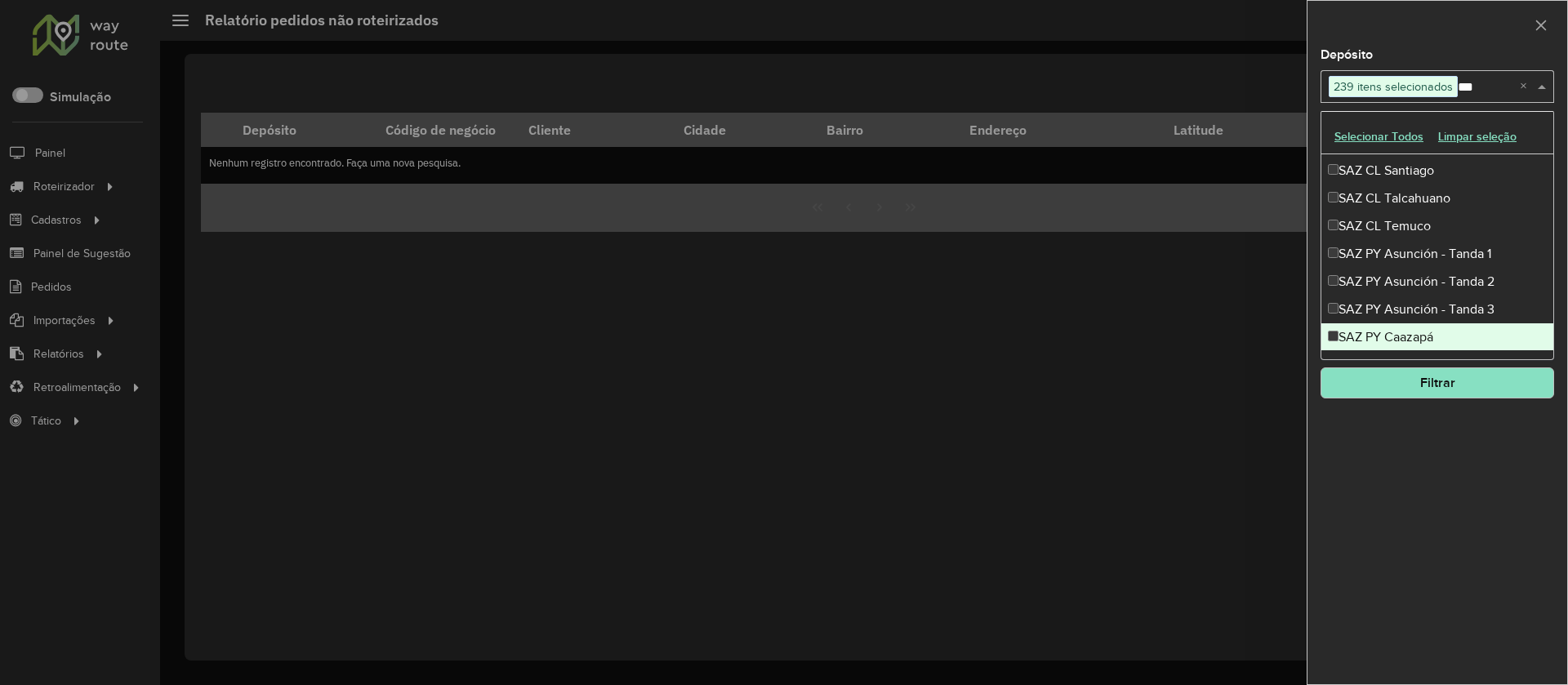
drag, startPoint x: 1390, startPoint y: 339, endPoint x: 1378, endPoint y: 331, distance: 14.4
click at [1391, 339] on div "SAZ PY Caazapá" at bounding box center [1437, 338] width 232 height 28
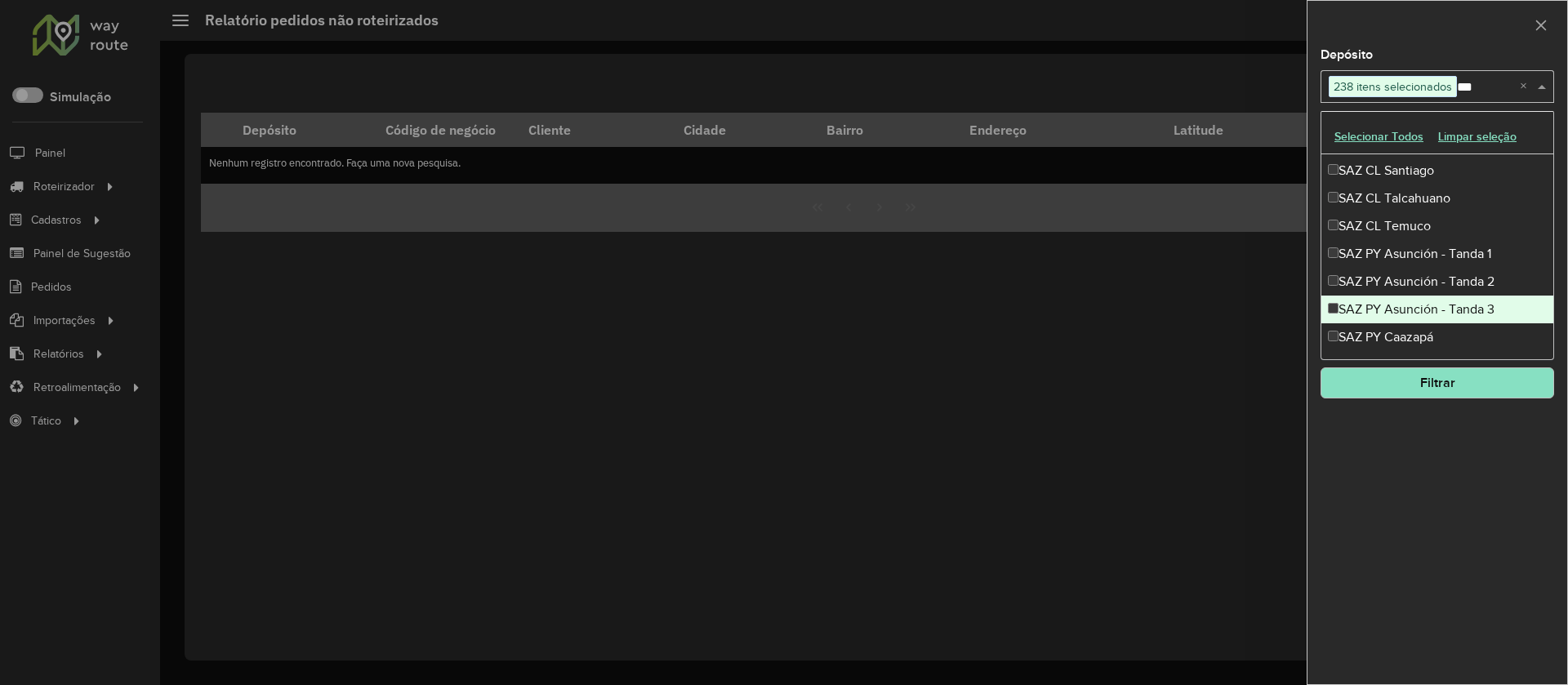
type input "***"
